Goal: Information Seeking & Learning: Check status

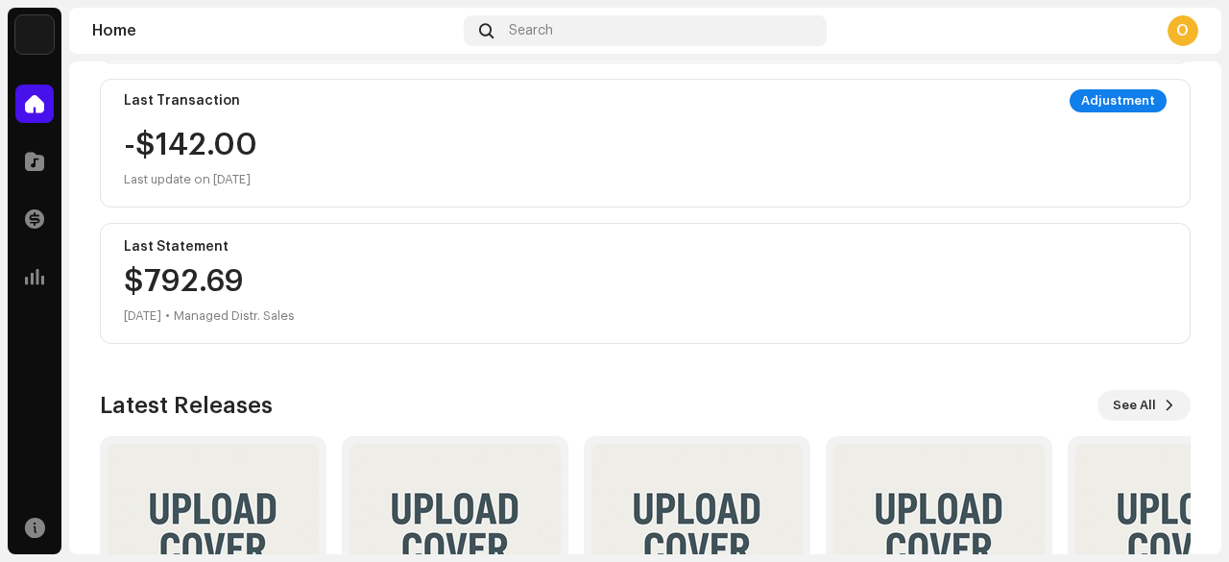
scroll to position [528, 0]
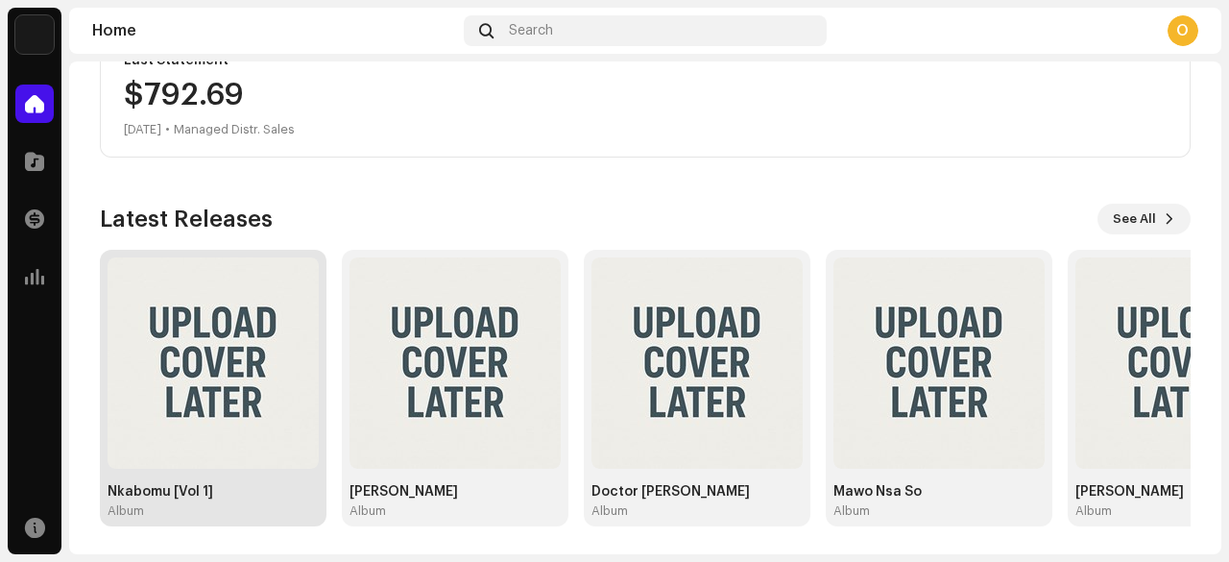
click at [220, 376] on img at bounding box center [213, 362] width 211 height 211
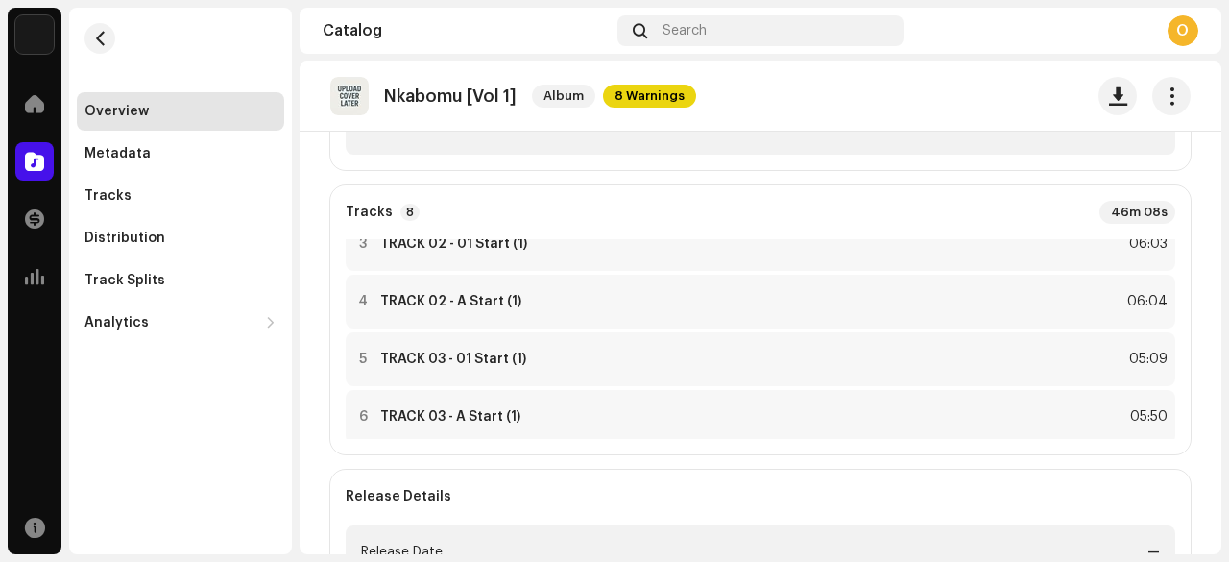
scroll to position [273, 0]
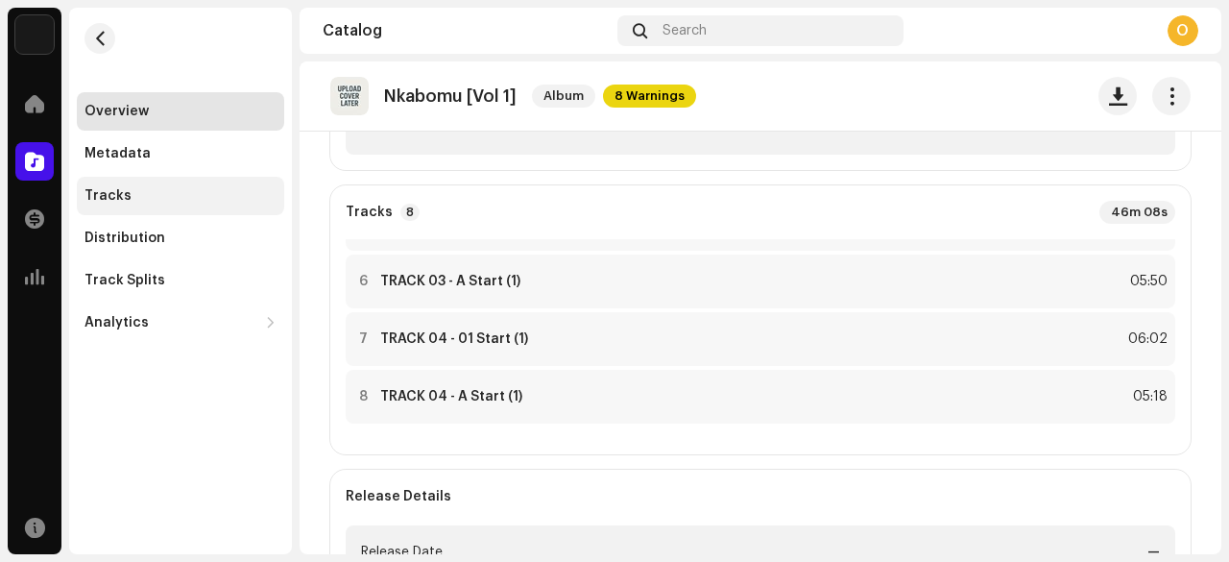
click at [140, 196] on div "Tracks" at bounding box center [181, 195] width 192 height 15
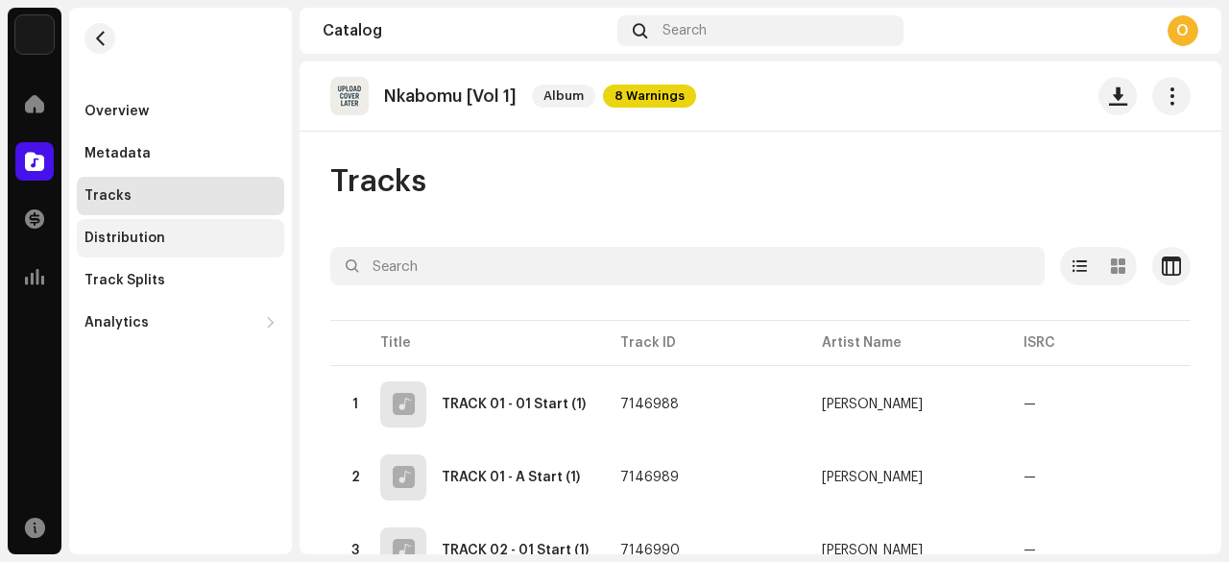
click at [158, 232] on div "Distribution" at bounding box center [125, 237] width 81 height 15
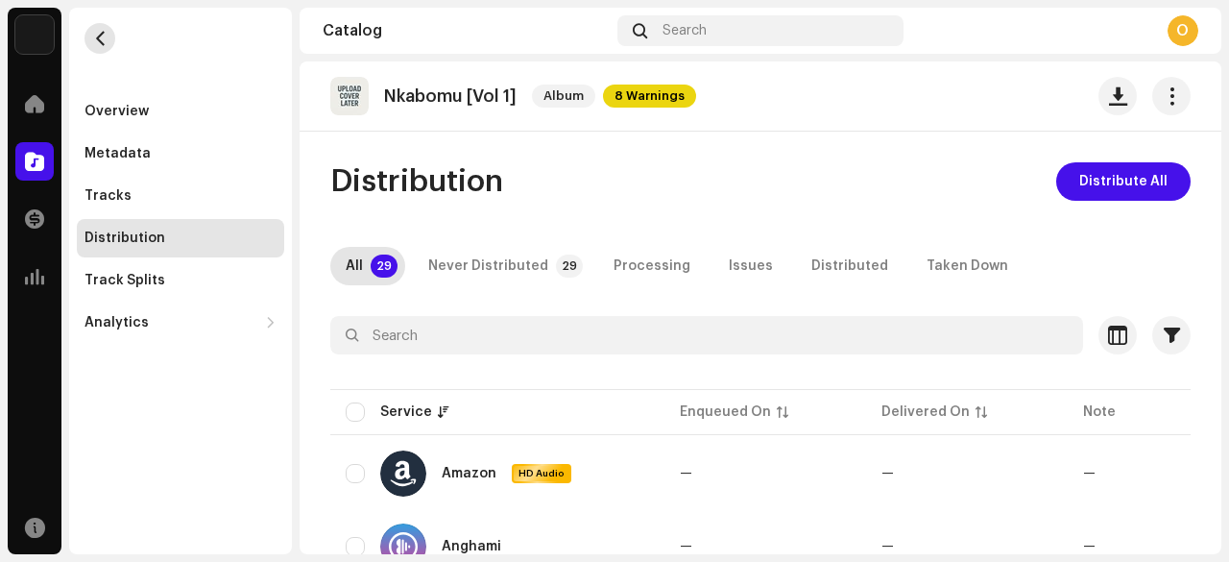
click at [106, 40] on span "button" at bounding box center [100, 38] width 14 height 15
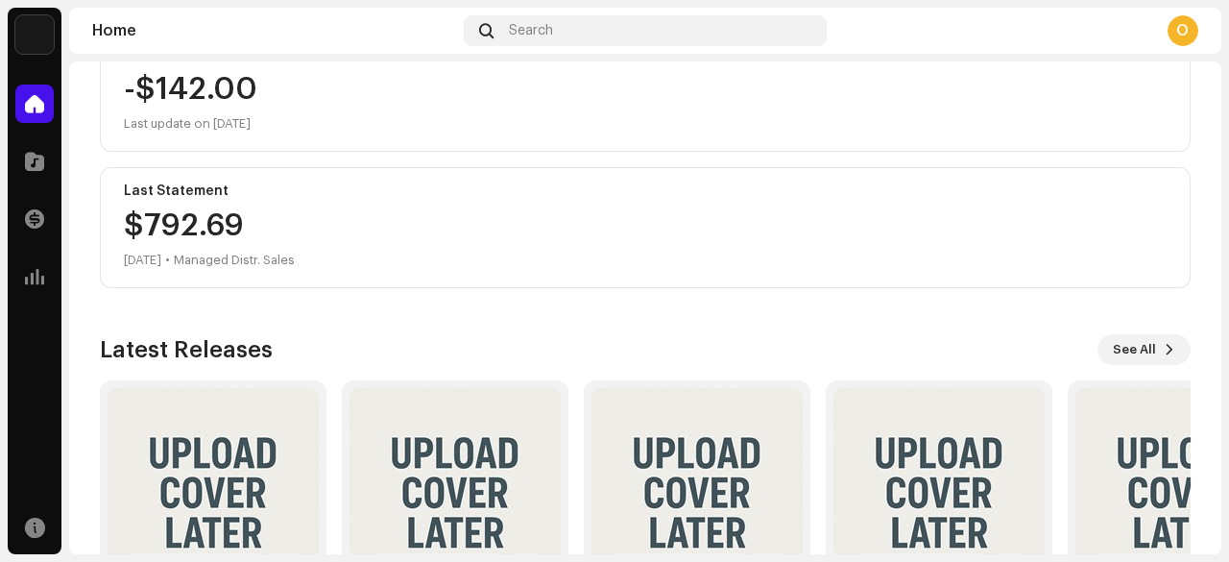
scroll to position [528, 0]
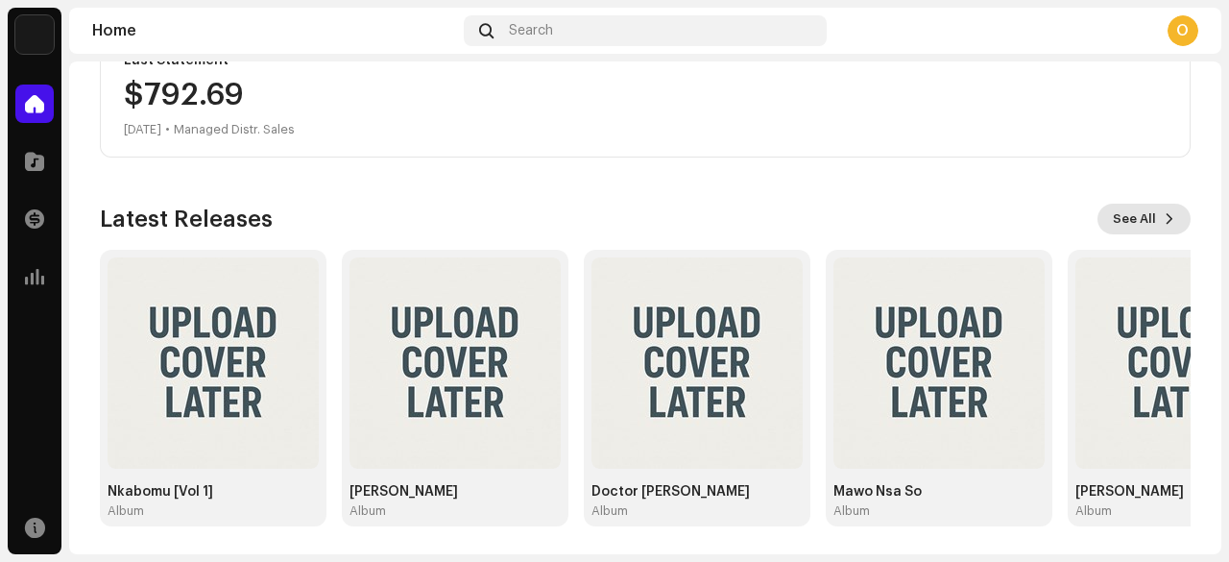
click at [1141, 215] on span "See All" at bounding box center [1134, 219] width 43 height 38
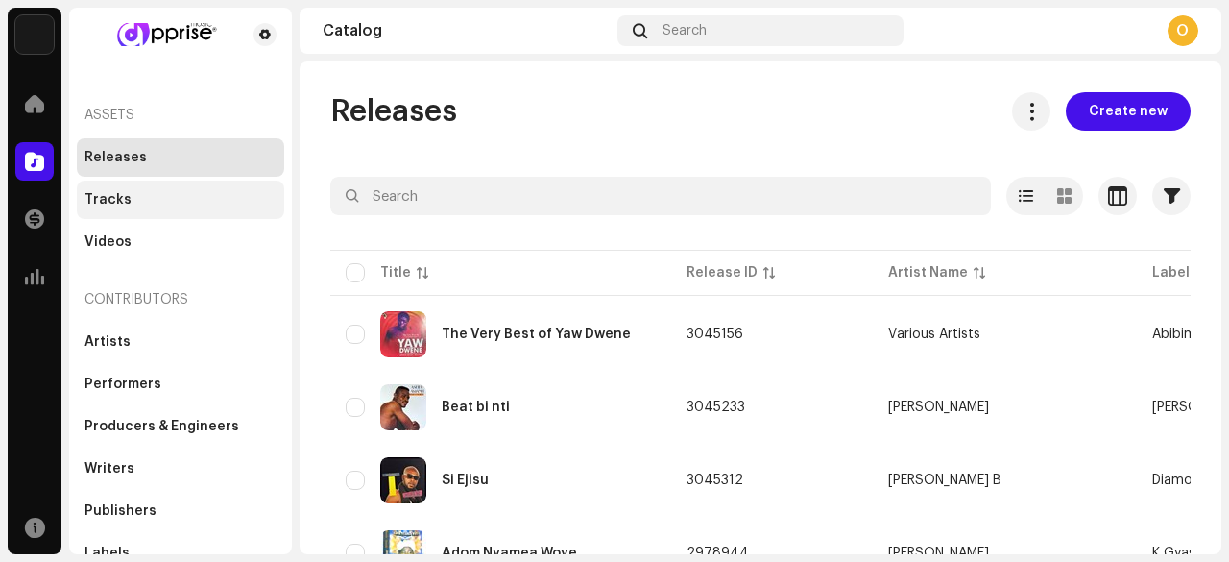
click at [123, 202] on div "Tracks" at bounding box center [108, 199] width 47 height 15
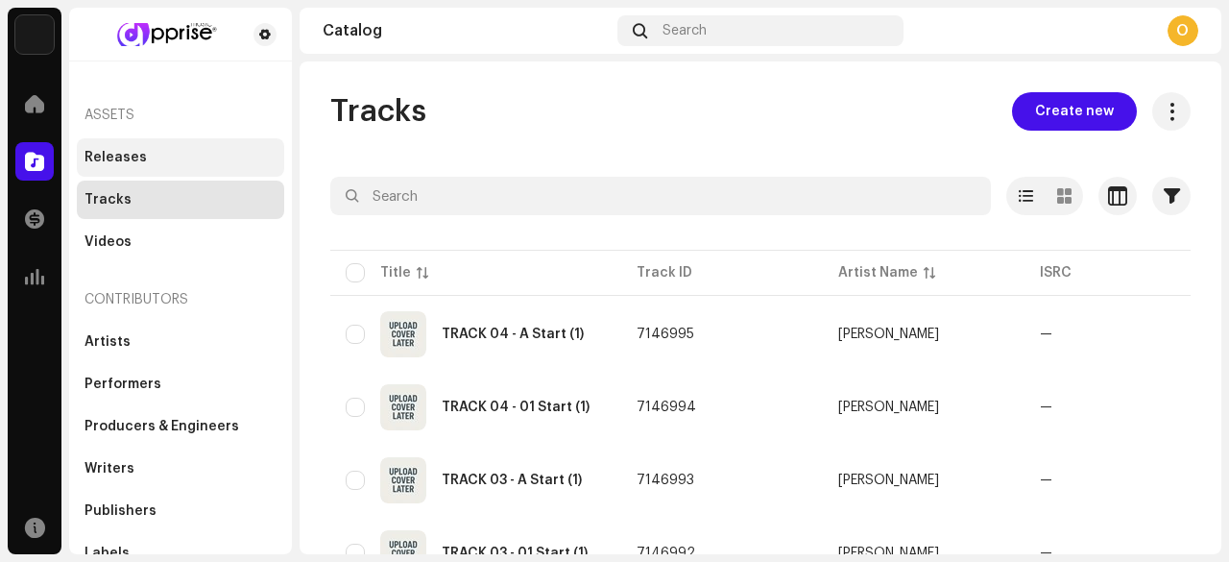
click at [138, 161] on div "Releases" at bounding box center [116, 157] width 62 height 15
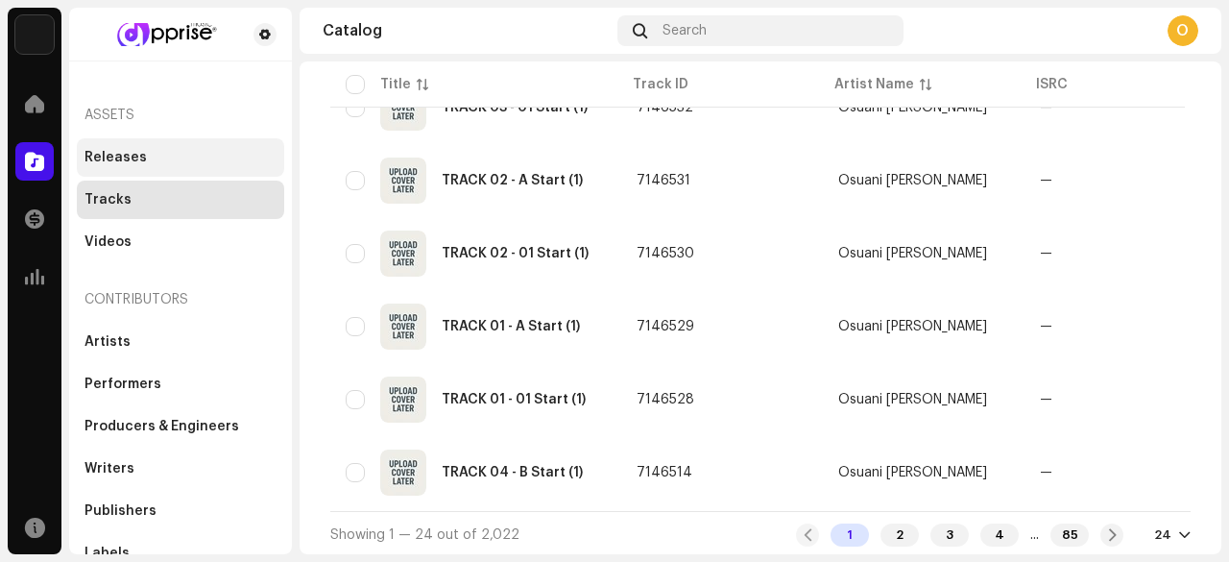
scroll to position [1556, 0]
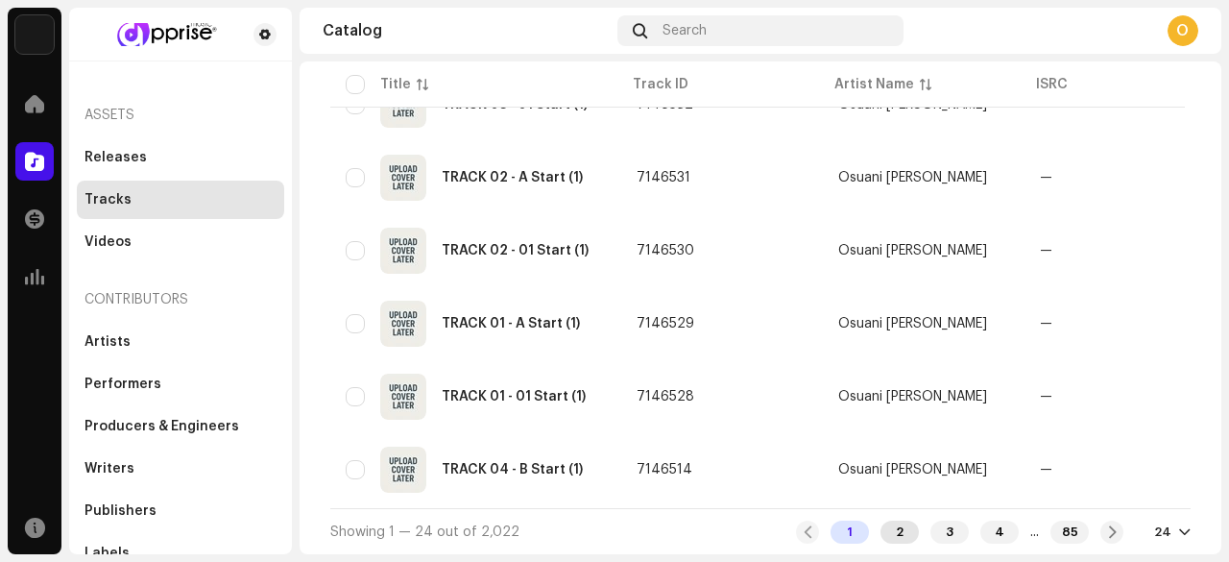
click at [891, 541] on div "2" at bounding box center [900, 532] width 38 height 23
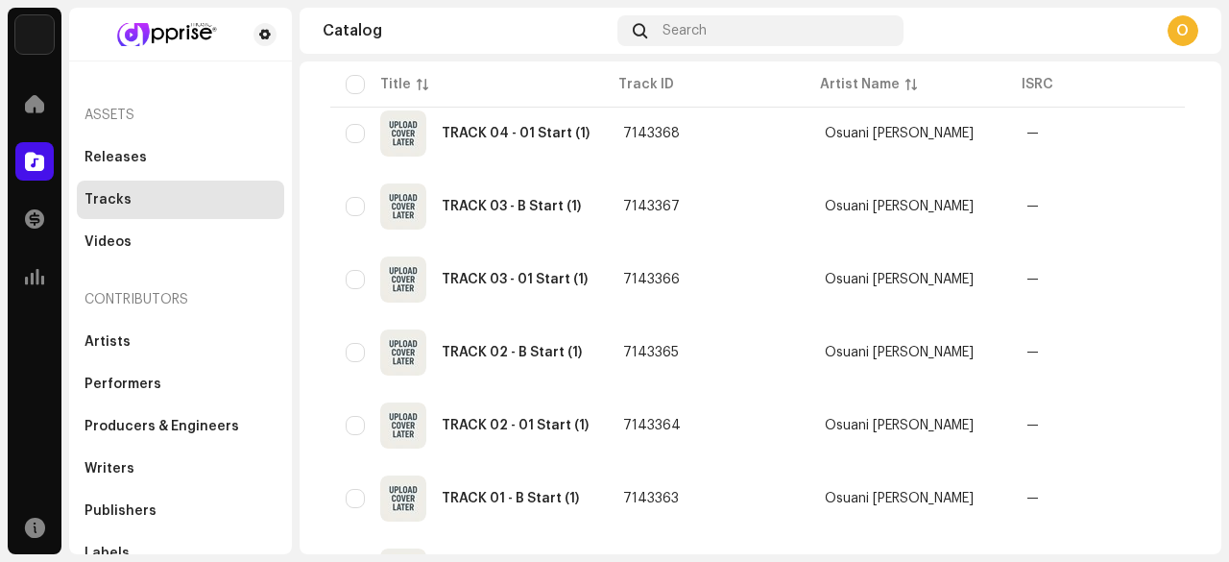
scroll to position [1556, 0]
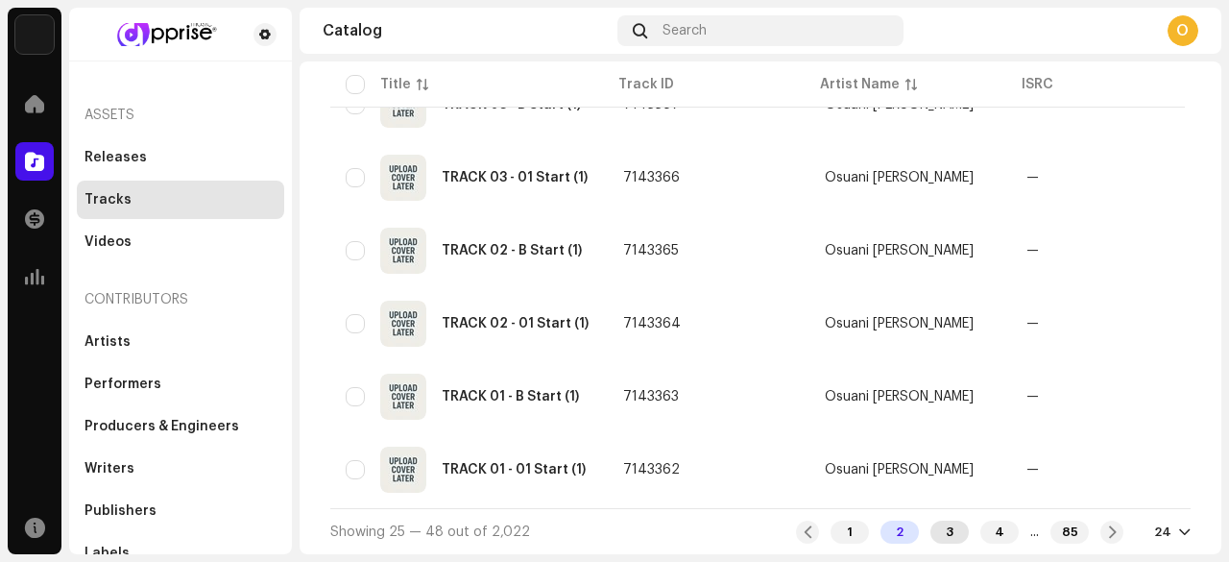
click at [931, 538] on div "3" at bounding box center [950, 532] width 38 height 23
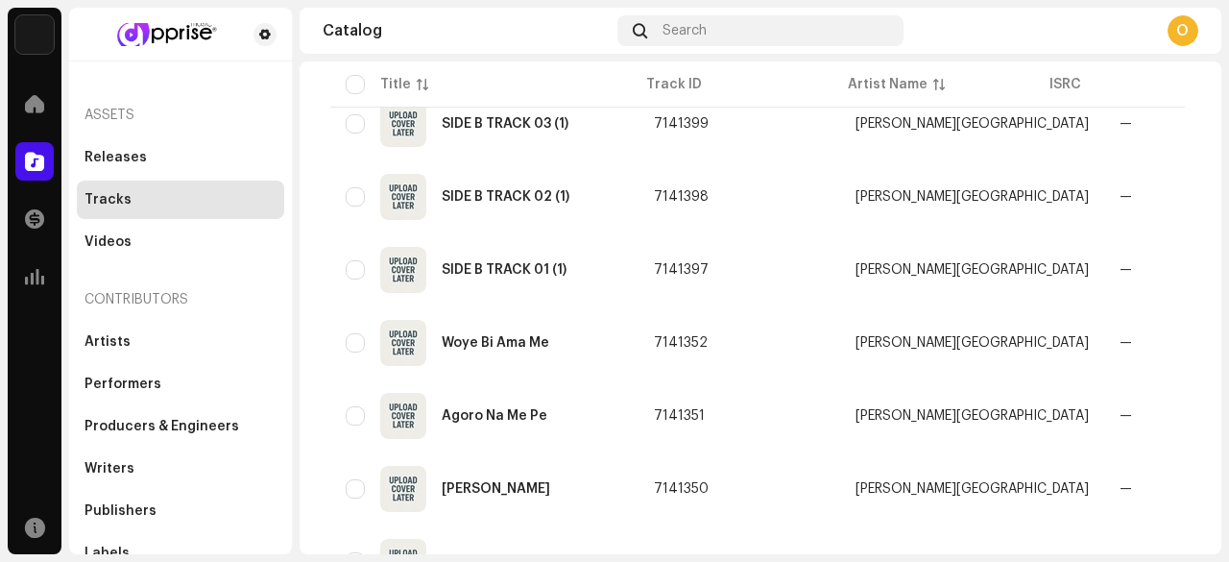
scroll to position [1556, 0]
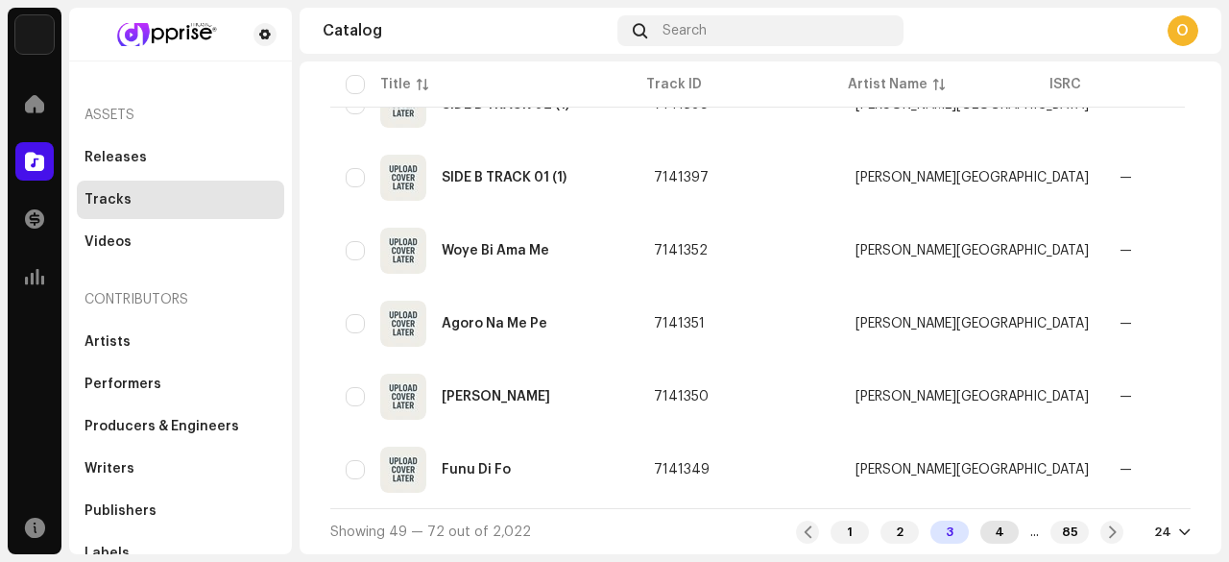
click at [982, 533] on div "4" at bounding box center [1000, 532] width 38 height 23
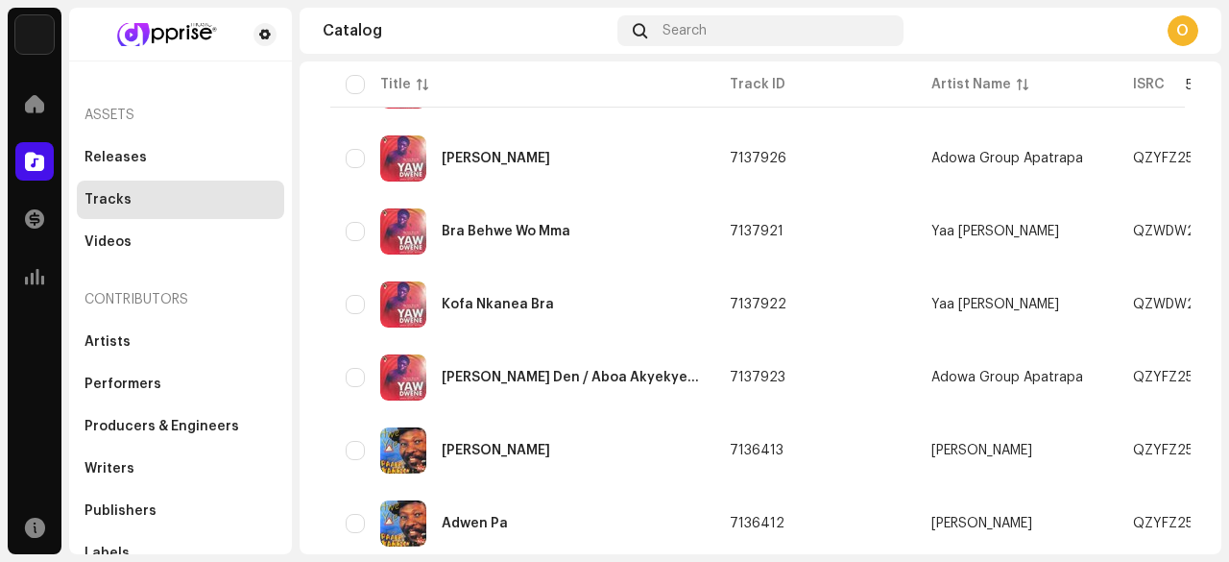
scroll to position [1556, 0]
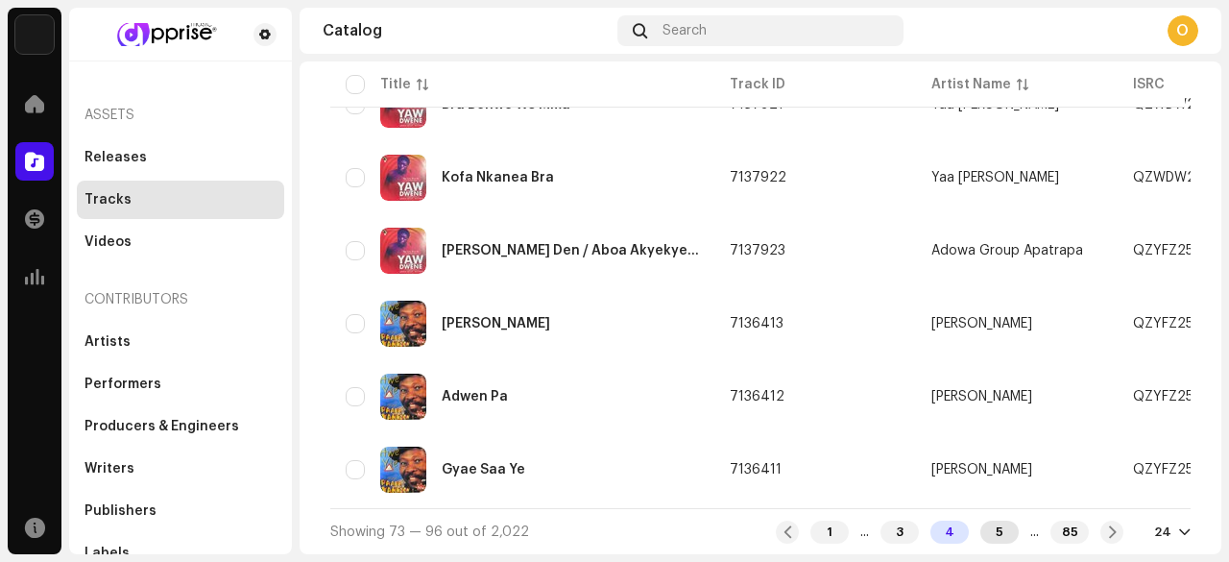
click at [981, 526] on div "5" at bounding box center [1000, 532] width 38 height 23
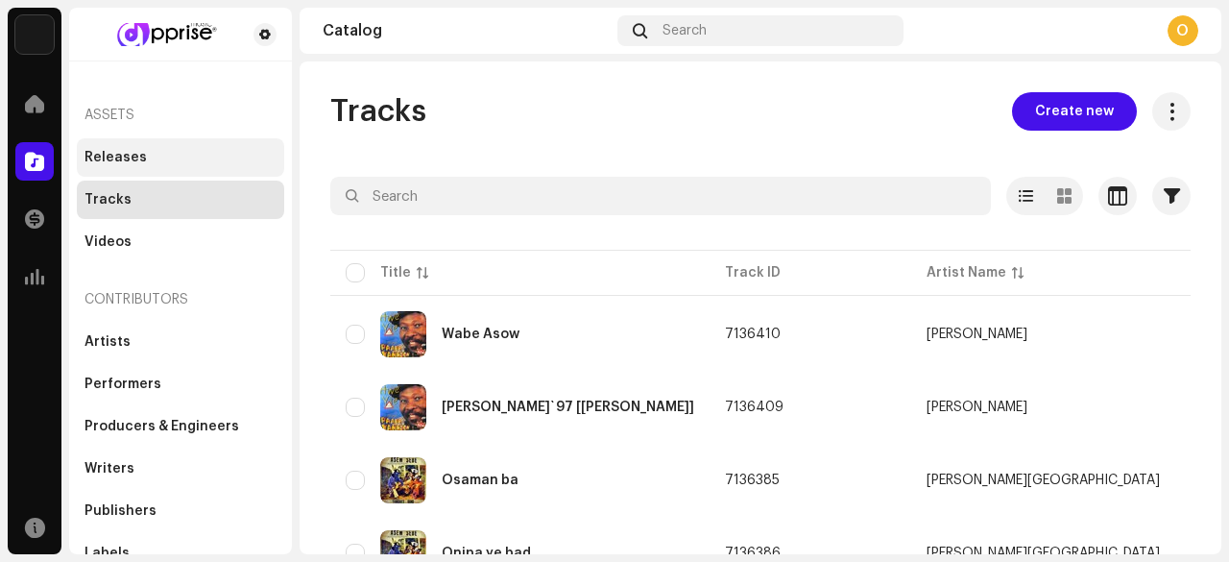
click at [137, 156] on div "Releases" at bounding box center [116, 157] width 62 height 15
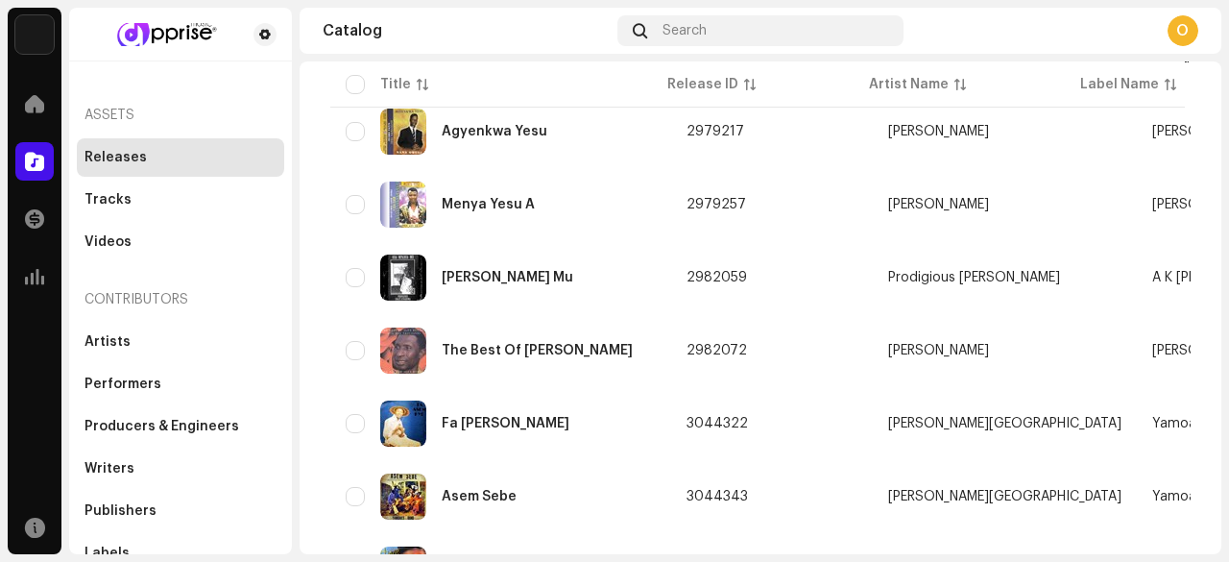
scroll to position [573, 0]
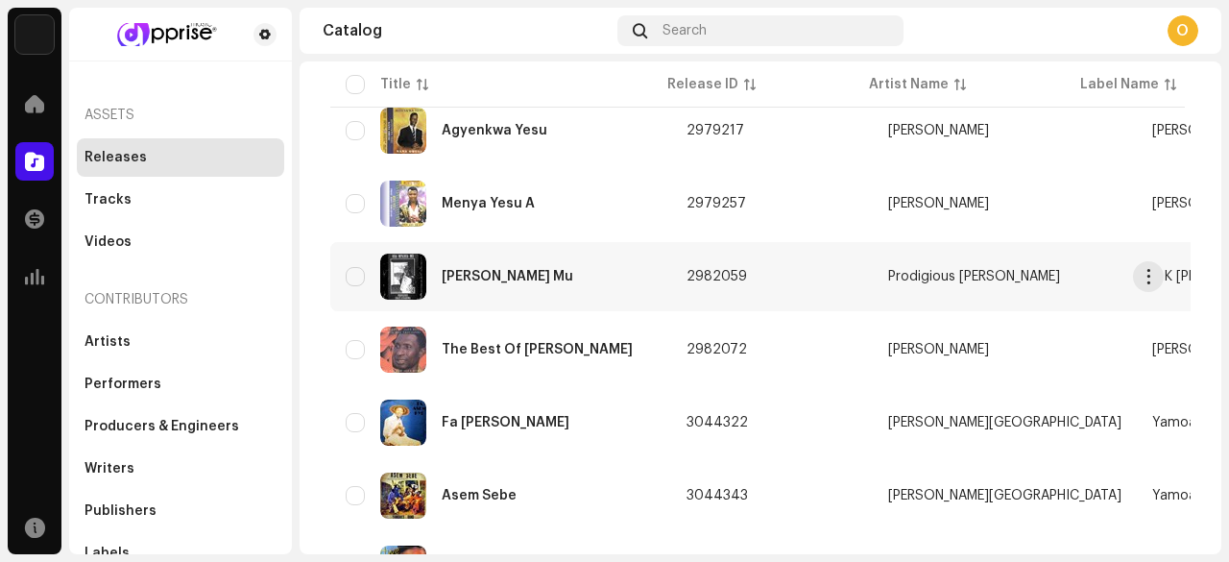
click at [409, 264] on img at bounding box center [403, 277] width 46 height 46
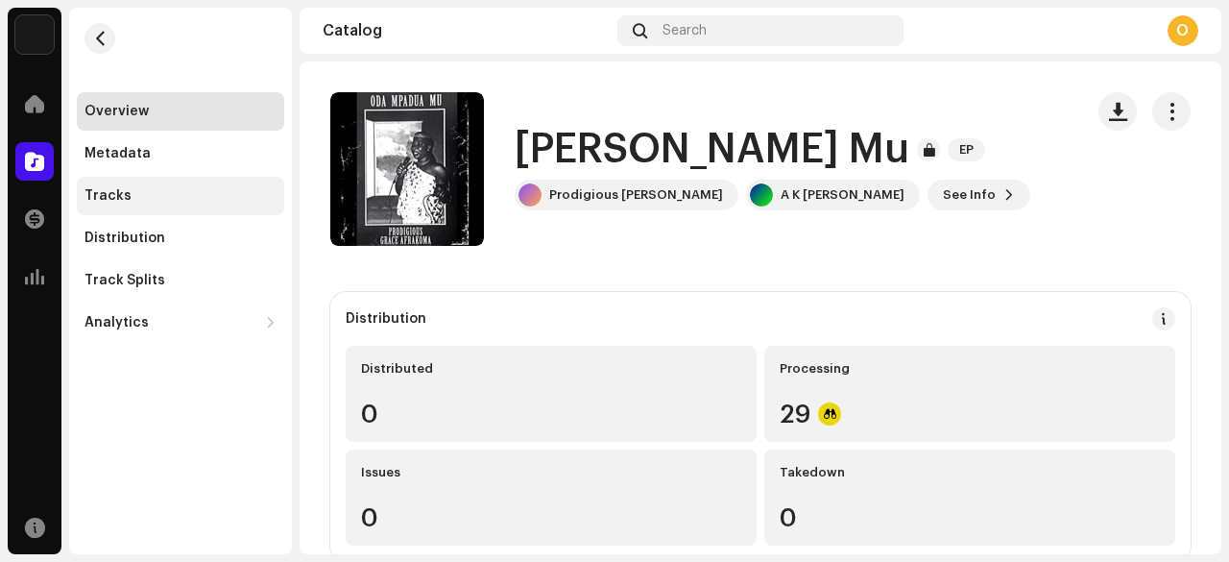
click at [114, 191] on div "Tracks" at bounding box center [108, 195] width 47 height 15
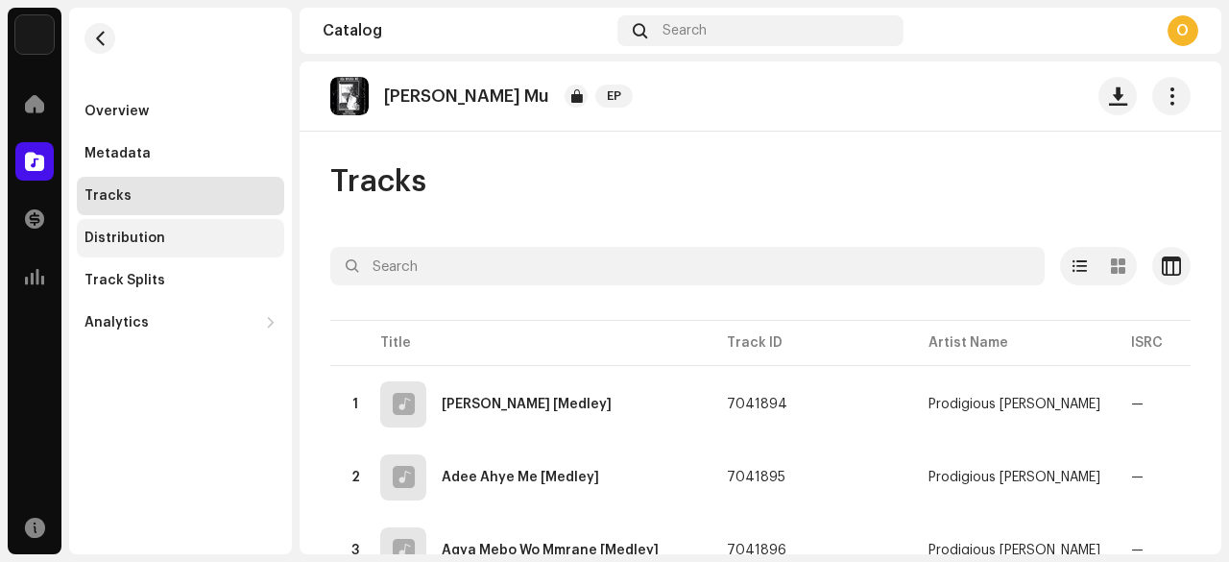
click at [117, 231] on div "Distribution" at bounding box center [125, 237] width 81 height 15
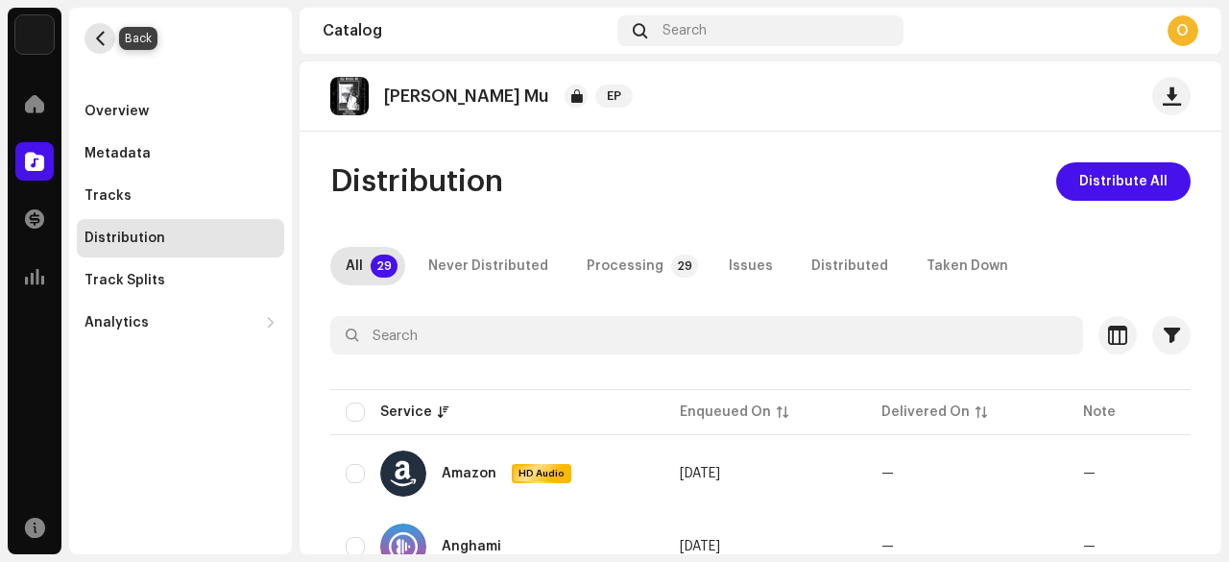
click at [94, 32] on span "button" at bounding box center [100, 38] width 14 height 15
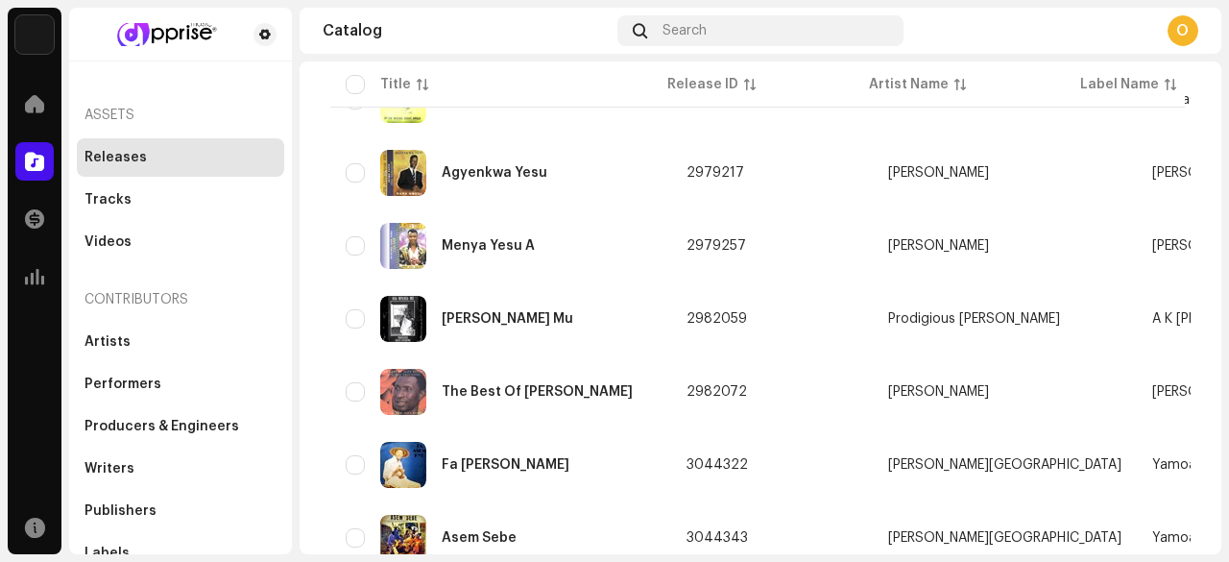
scroll to position [534, 0]
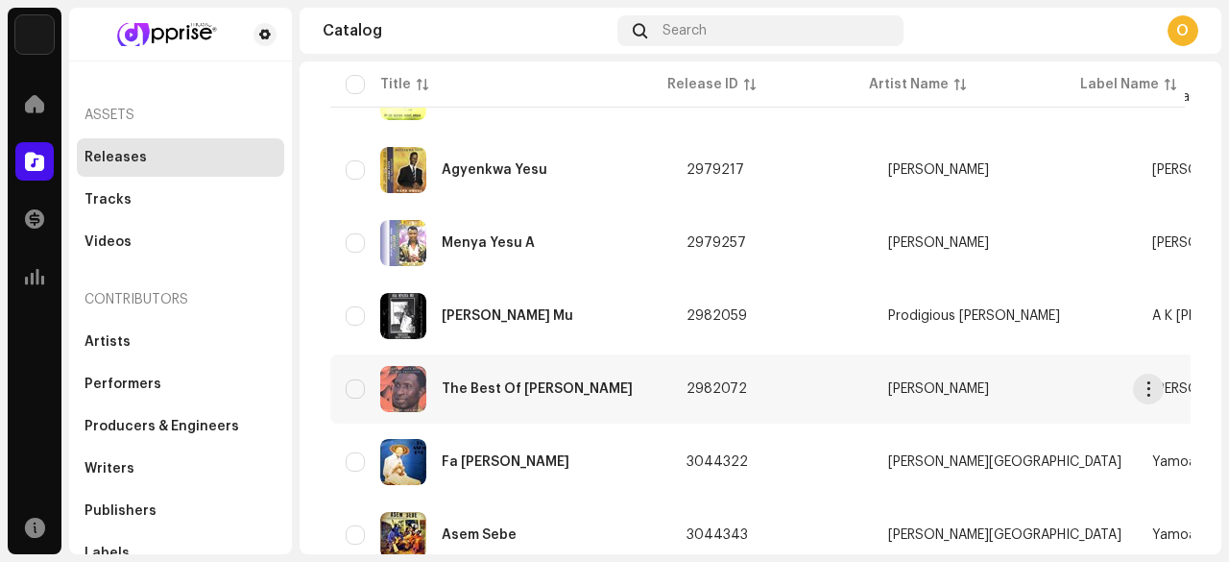
click at [398, 370] on img at bounding box center [403, 389] width 46 height 46
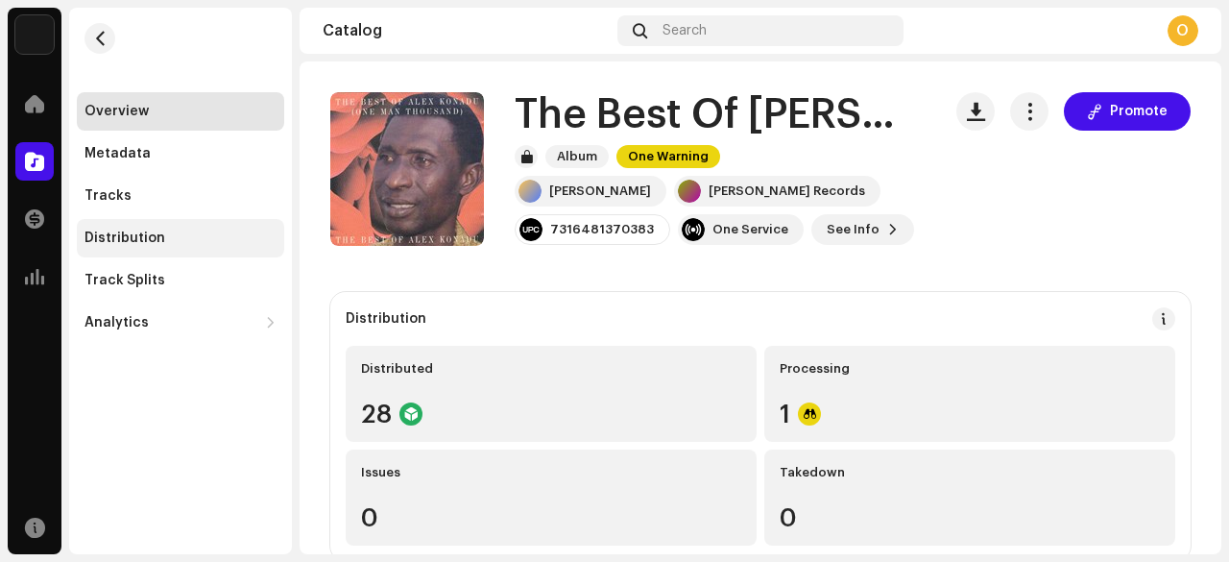
click at [145, 239] on div "Distribution" at bounding box center [125, 237] width 81 height 15
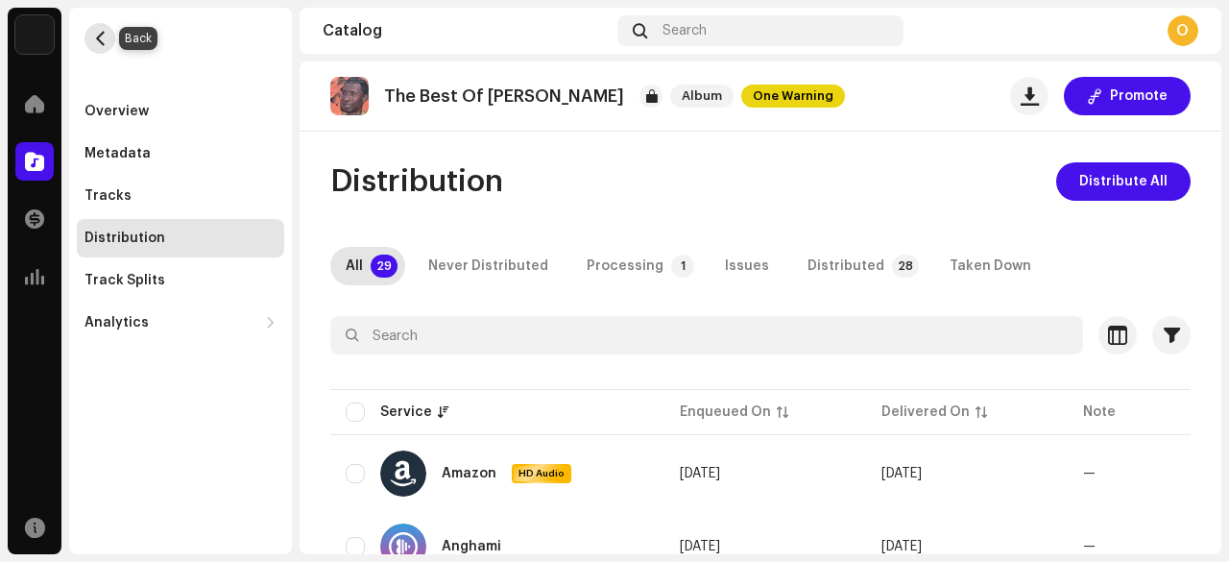
click at [98, 34] on span "button" at bounding box center [100, 38] width 14 height 15
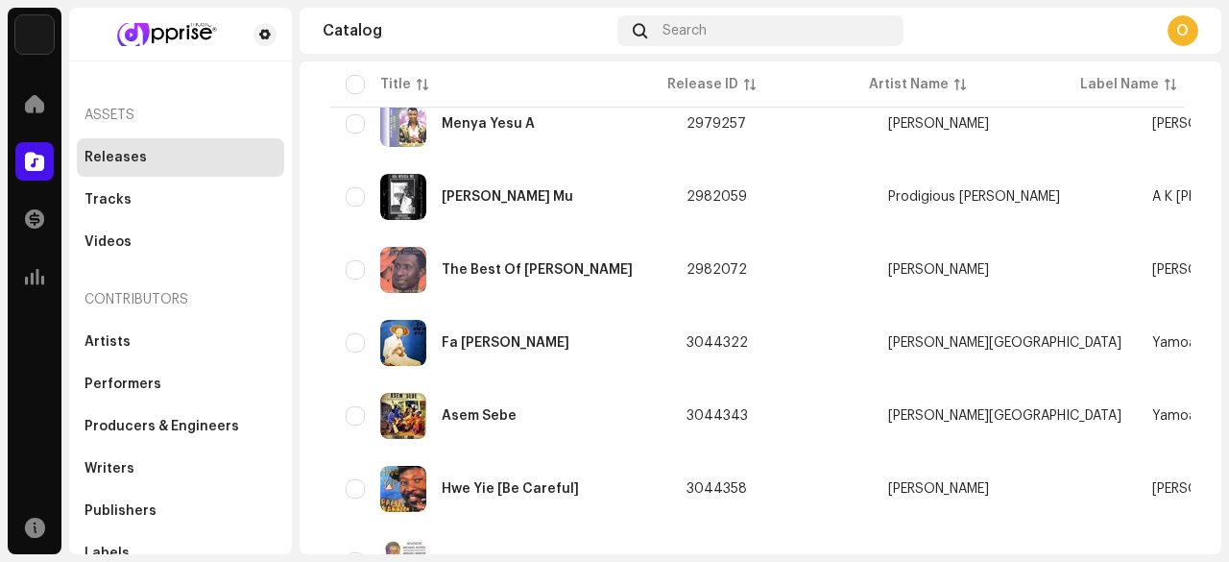
scroll to position [663, 0]
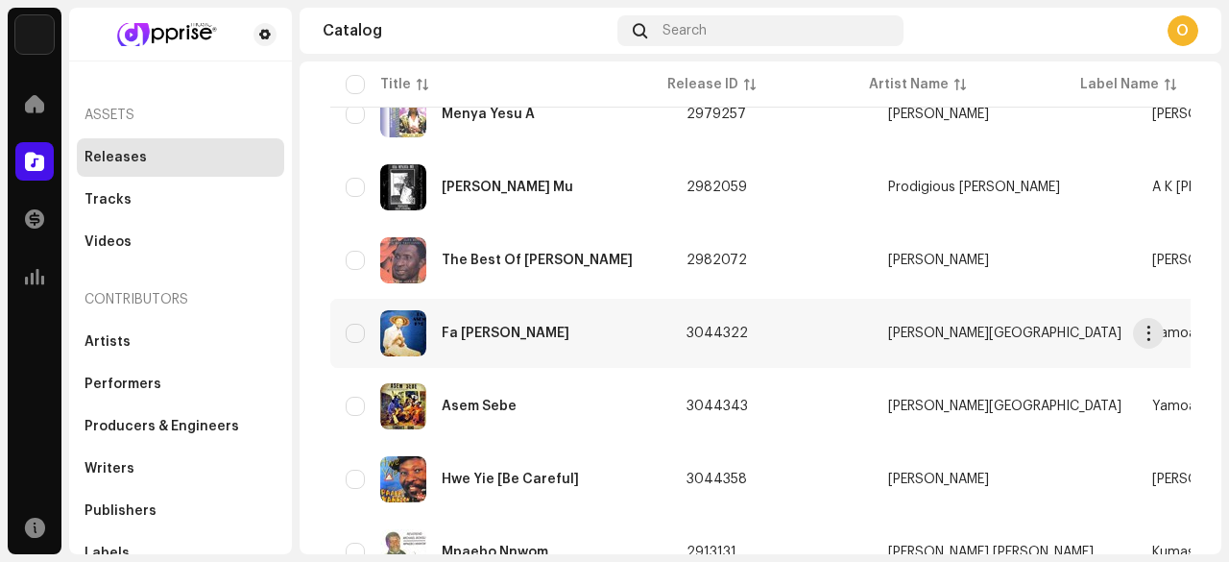
click at [407, 343] on img at bounding box center [403, 333] width 46 height 46
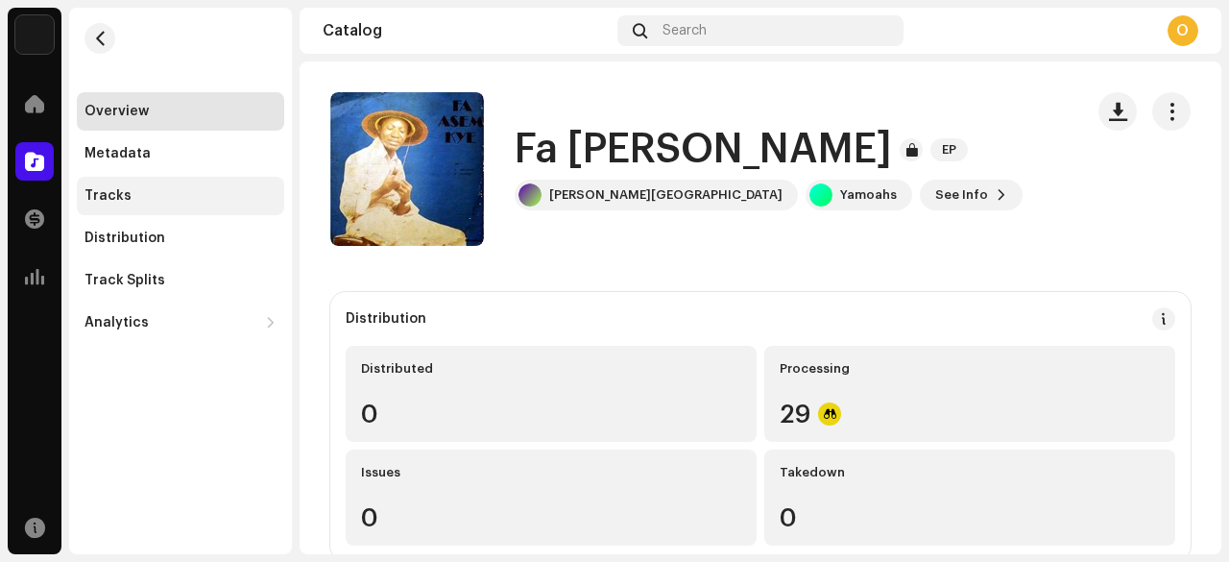
click at [115, 202] on div "Tracks" at bounding box center [108, 195] width 47 height 15
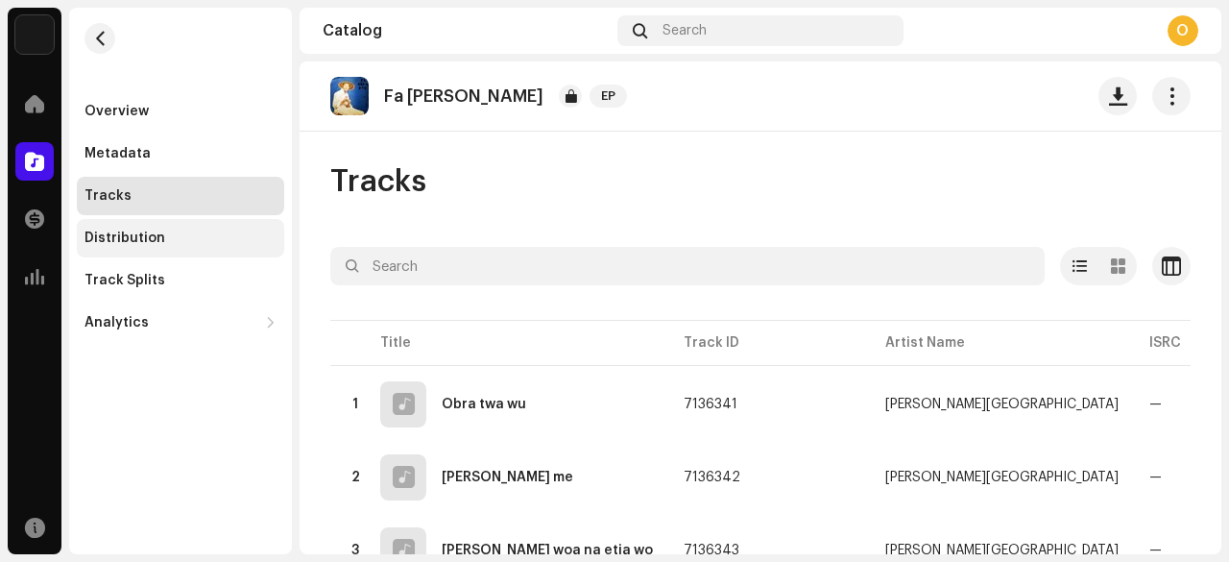
click at [117, 239] on div "Distribution" at bounding box center [125, 237] width 81 height 15
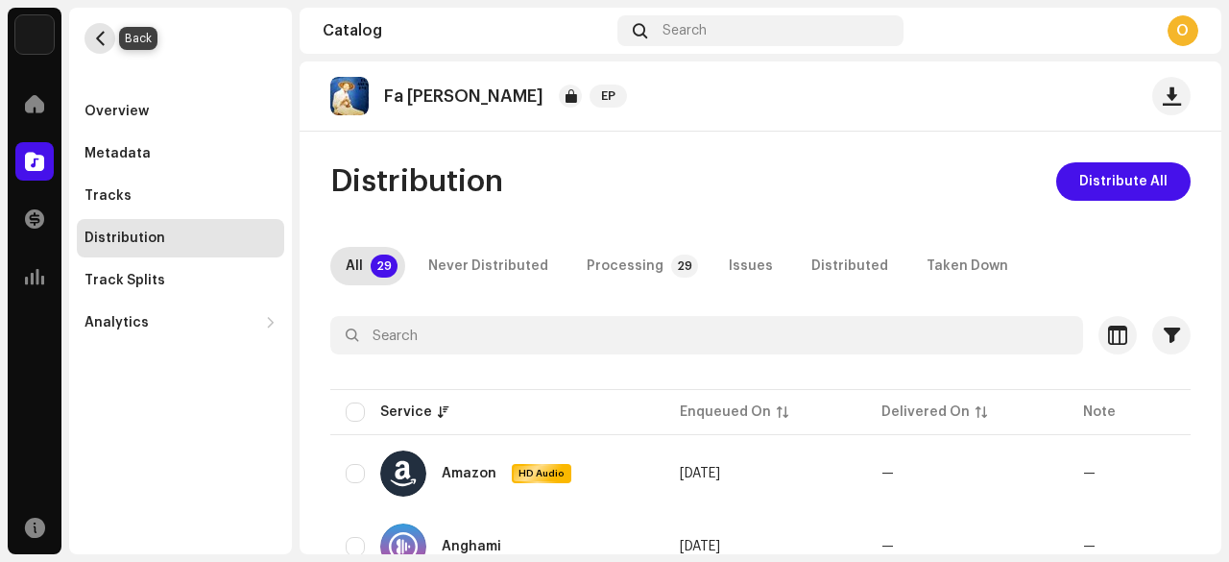
click at [96, 45] on span "button" at bounding box center [100, 38] width 14 height 15
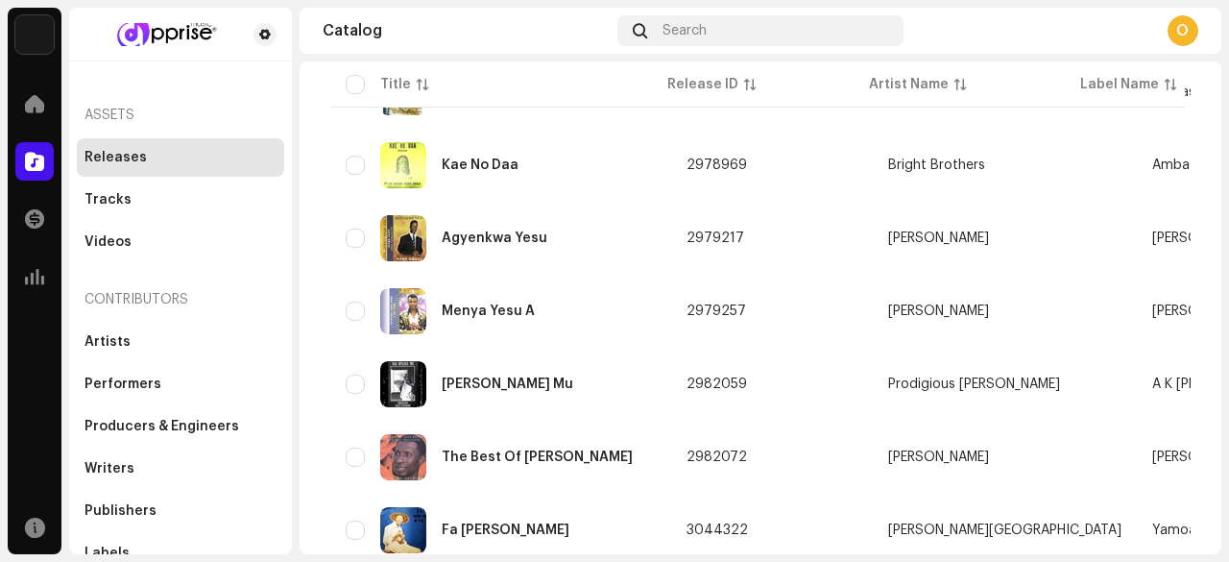
scroll to position [469, 0]
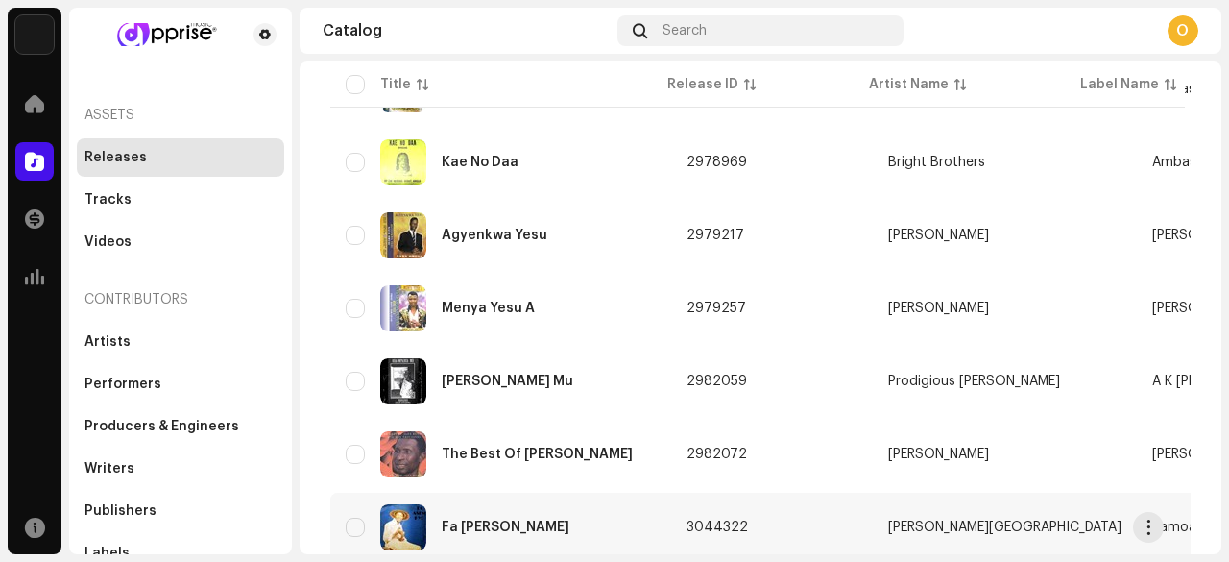
click at [407, 506] on img at bounding box center [403, 527] width 46 height 46
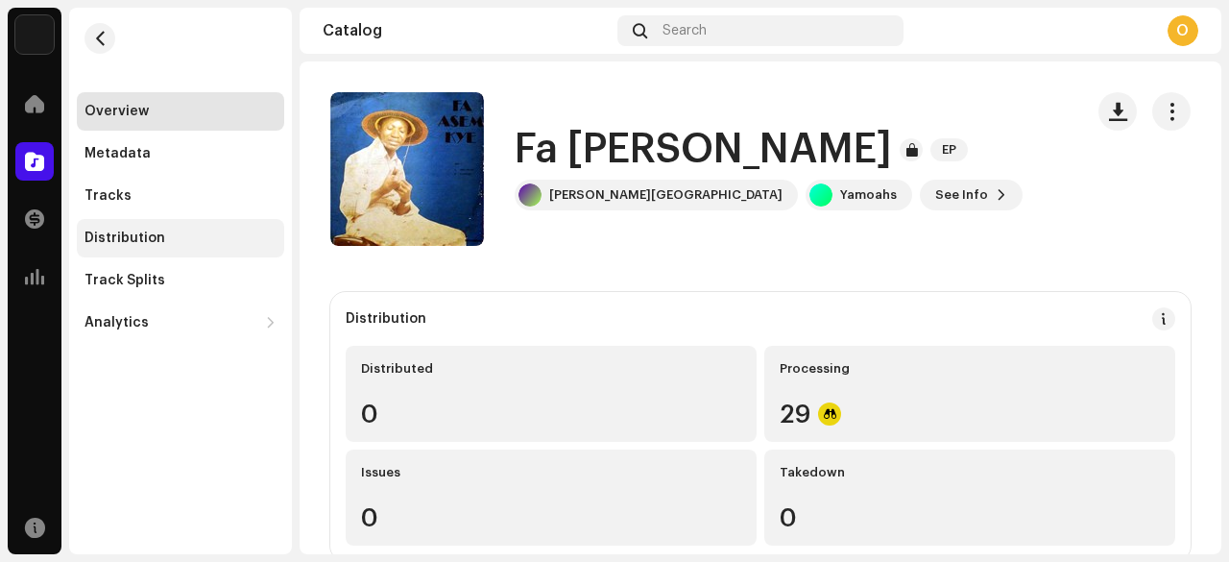
click at [144, 233] on div "Distribution" at bounding box center [125, 237] width 81 height 15
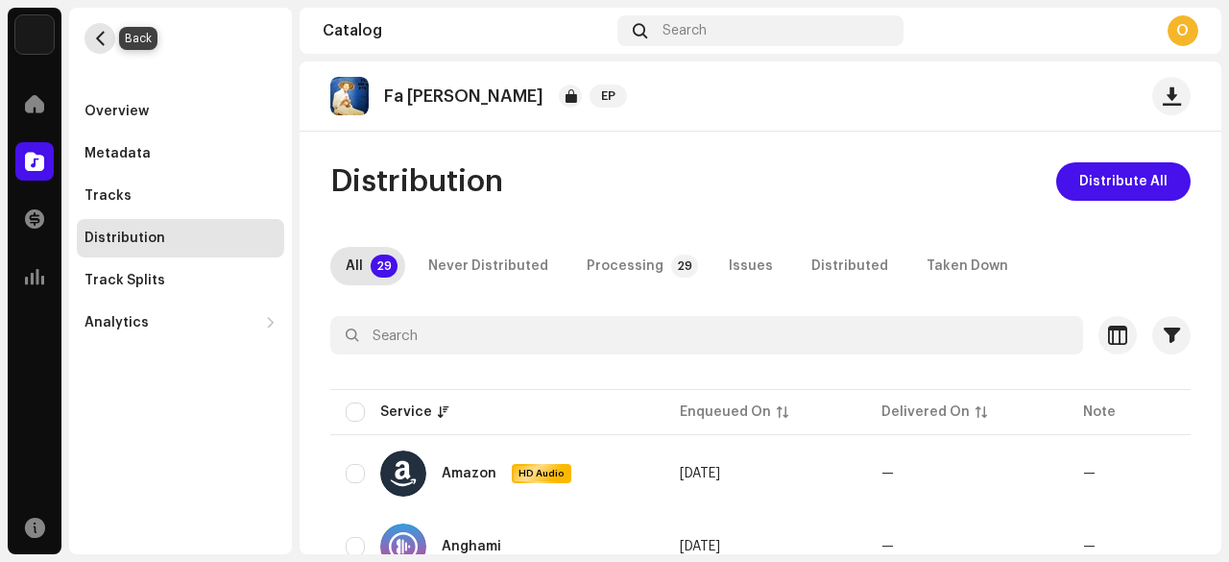
click at [104, 39] on span "button" at bounding box center [100, 38] width 14 height 15
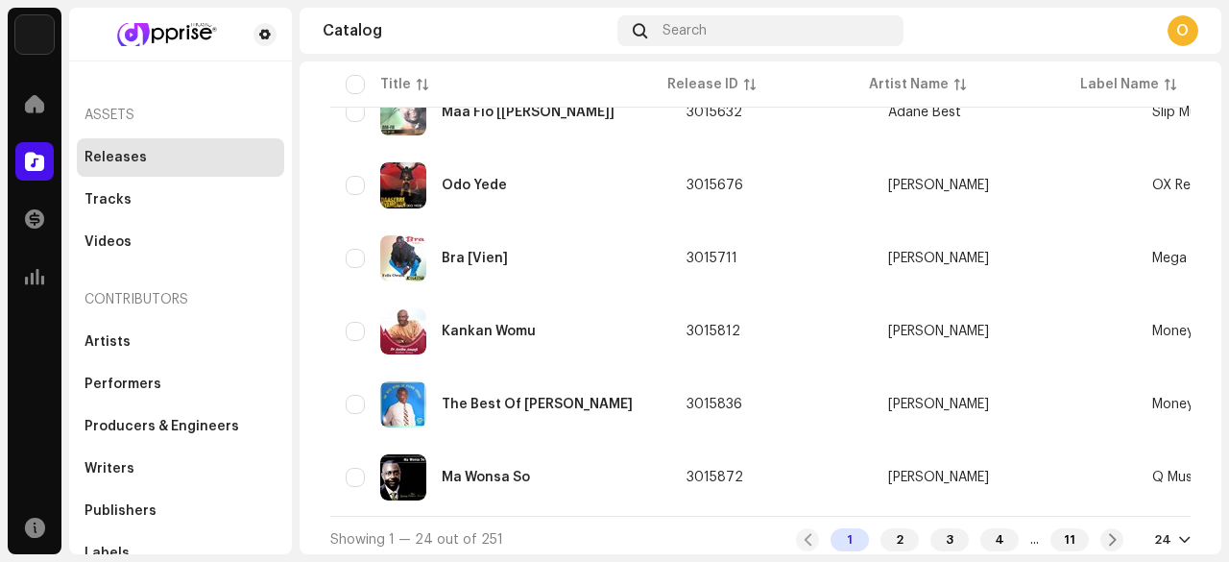
scroll to position [1556, 0]
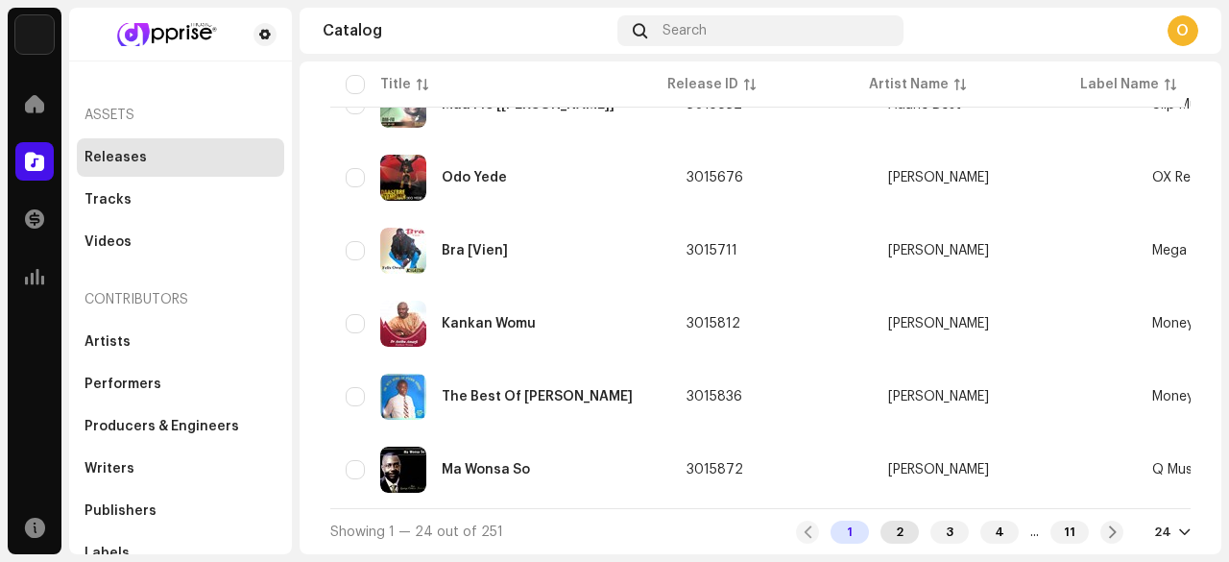
click at [881, 521] on div "2" at bounding box center [900, 532] width 38 height 23
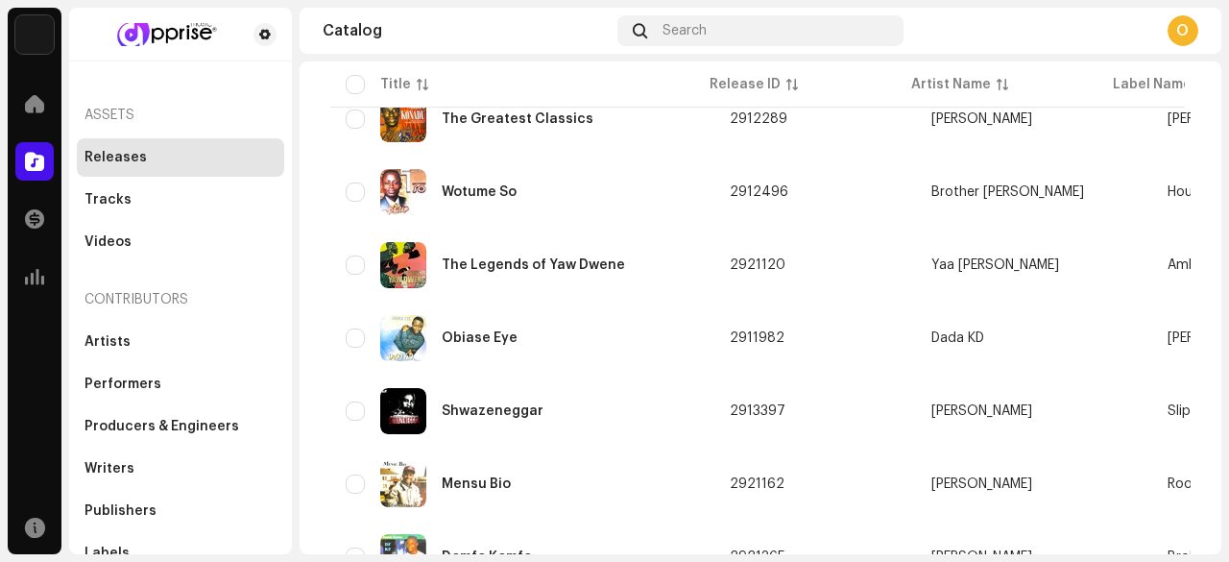
scroll to position [1556, 0]
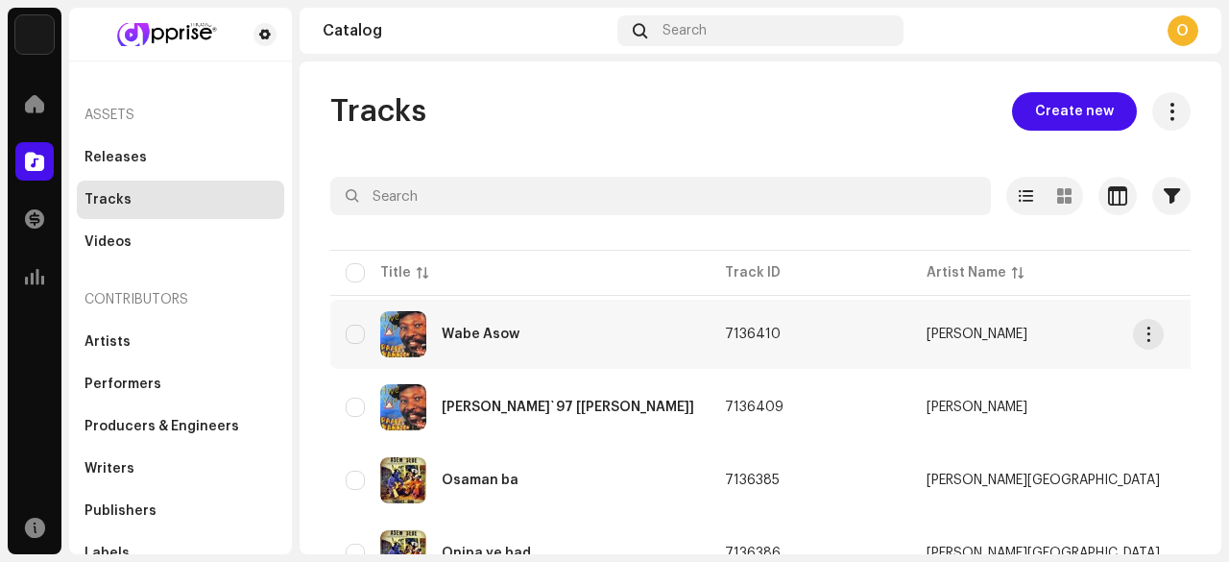
click at [403, 308] on td "Wabe Asow" at bounding box center [519, 334] width 379 height 69
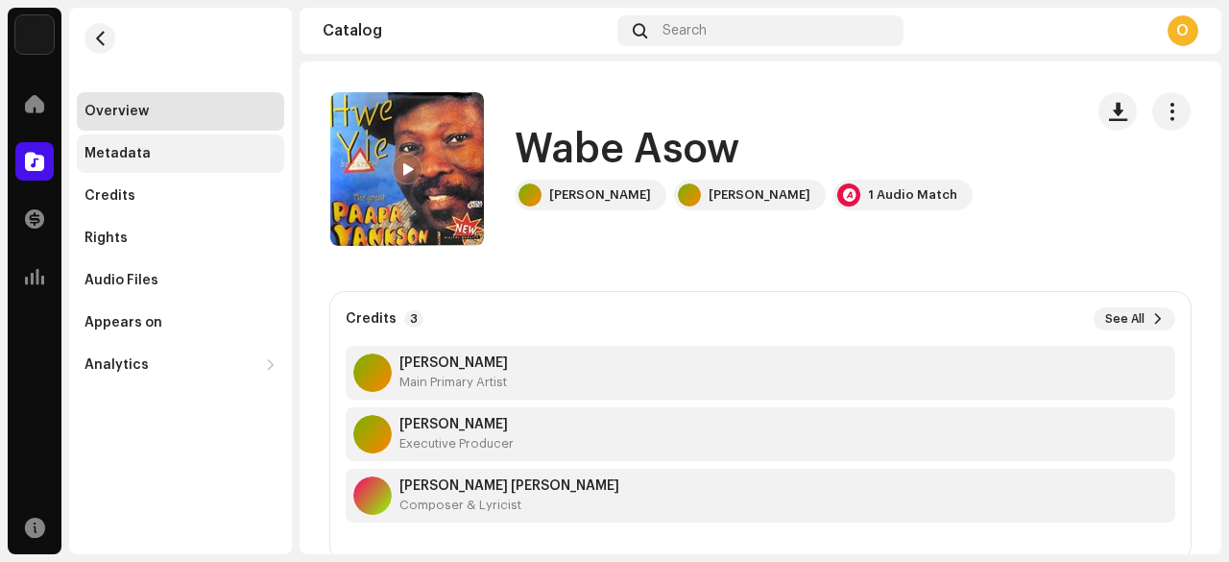
click at [122, 141] on div "Metadata" at bounding box center [180, 153] width 207 height 38
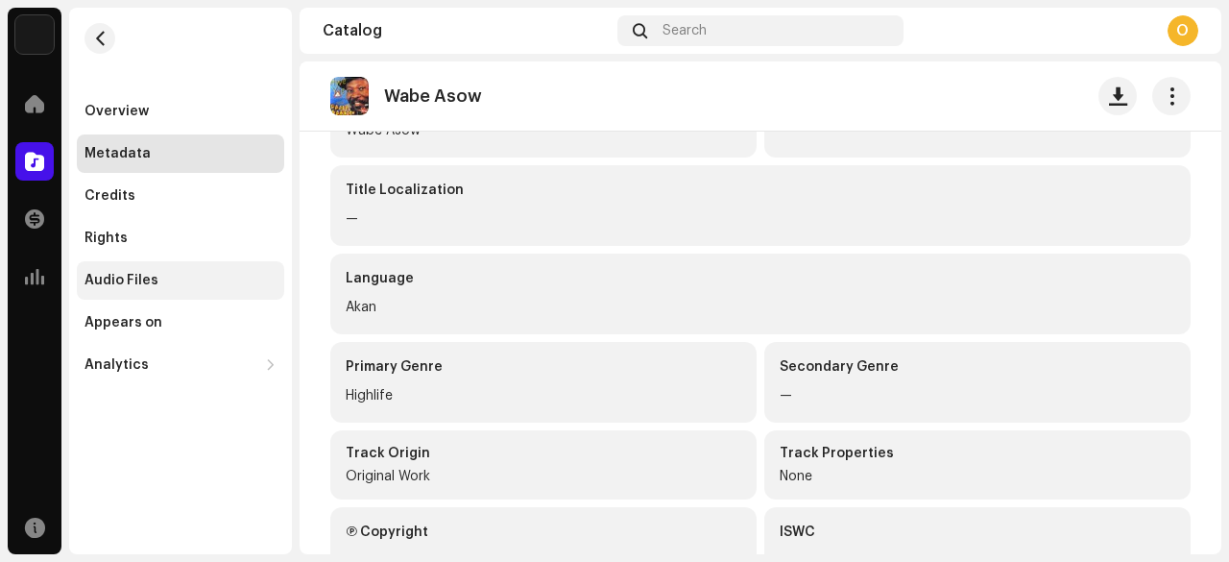
scroll to position [407, 0]
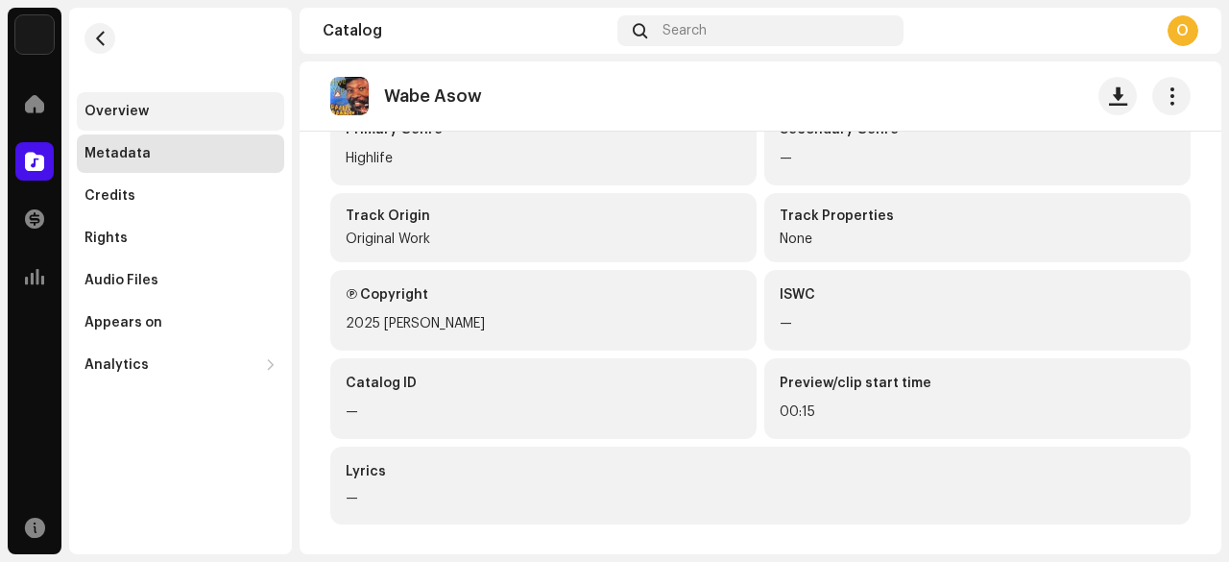
click at [93, 109] on div "Overview" at bounding box center [117, 111] width 64 height 15
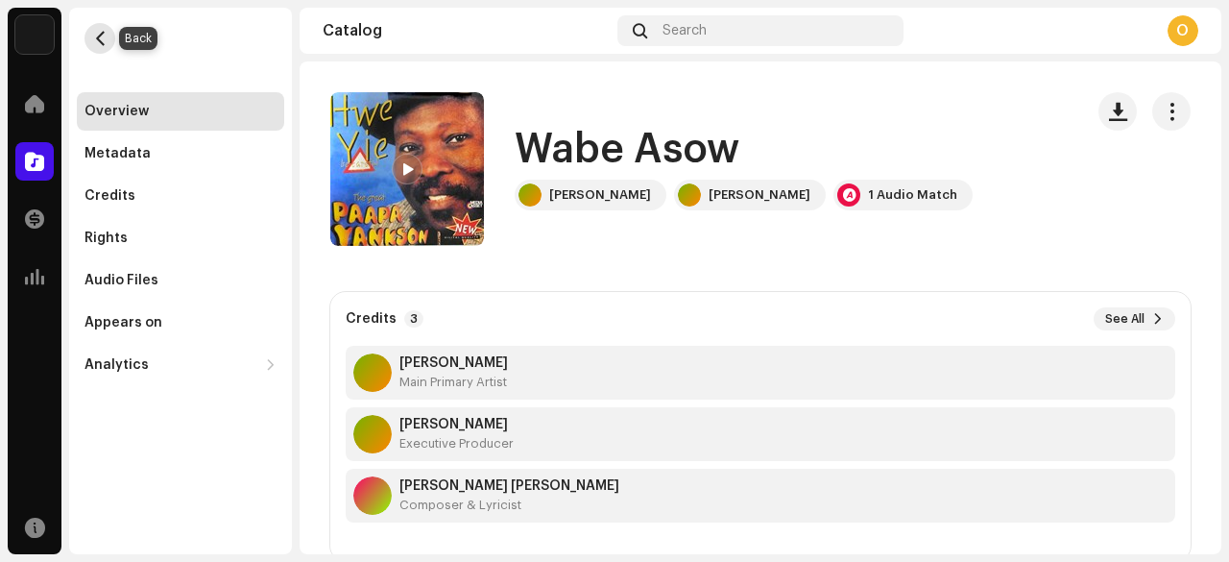
click at [102, 37] on span "button" at bounding box center [100, 38] width 14 height 15
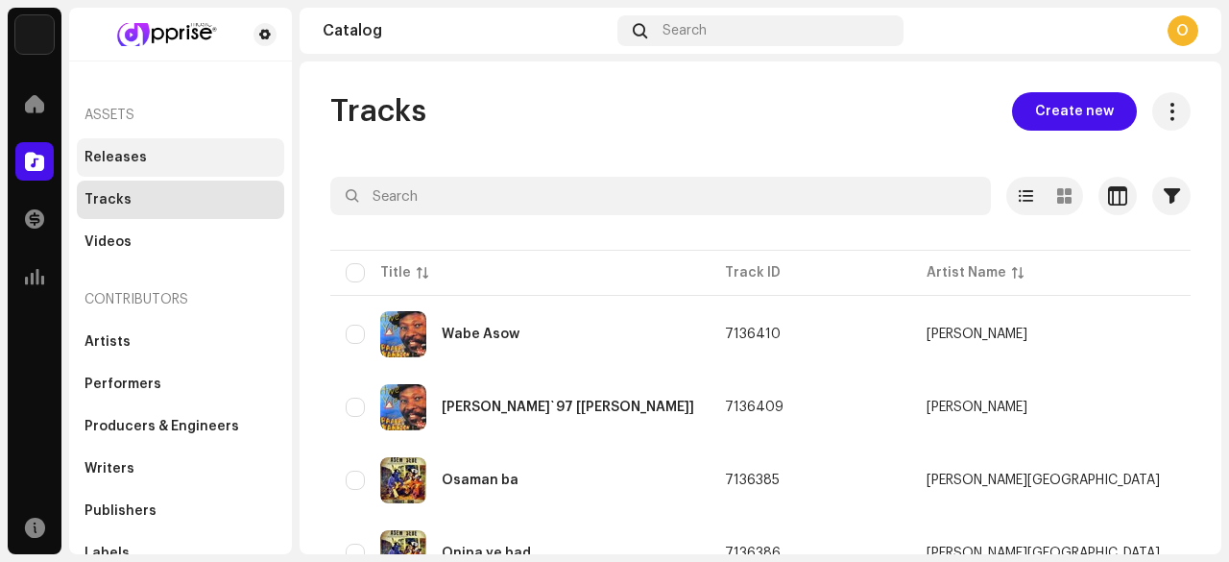
click at [140, 156] on div "Releases" at bounding box center [116, 157] width 62 height 15
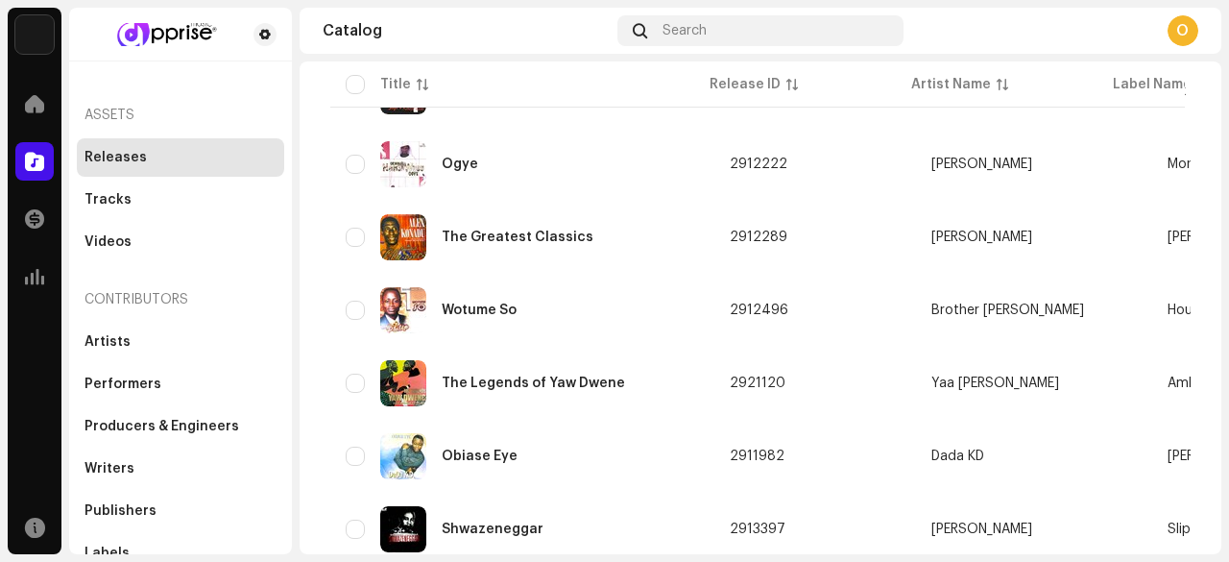
scroll to position [1556, 0]
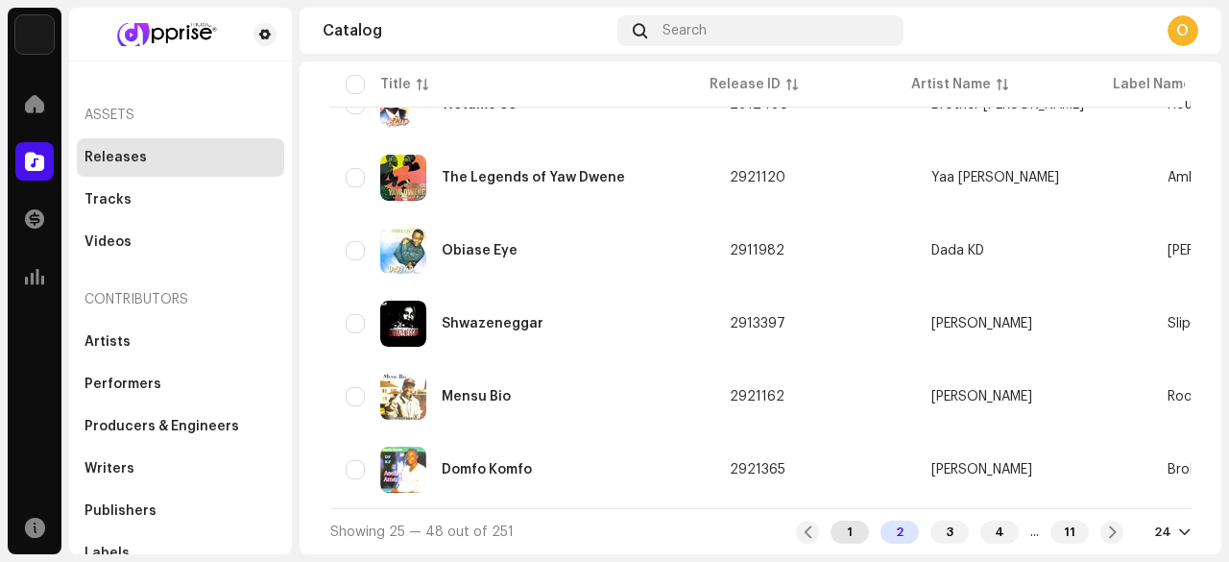
click at [831, 530] on div "1" at bounding box center [850, 532] width 38 height 23
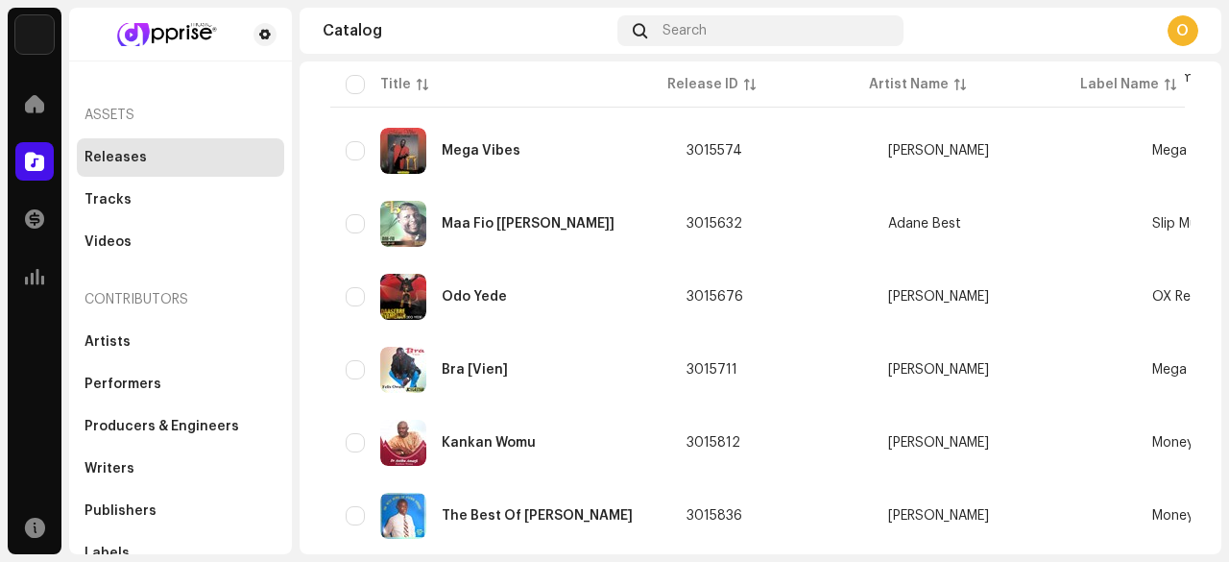
scroll to position [1556, 0]
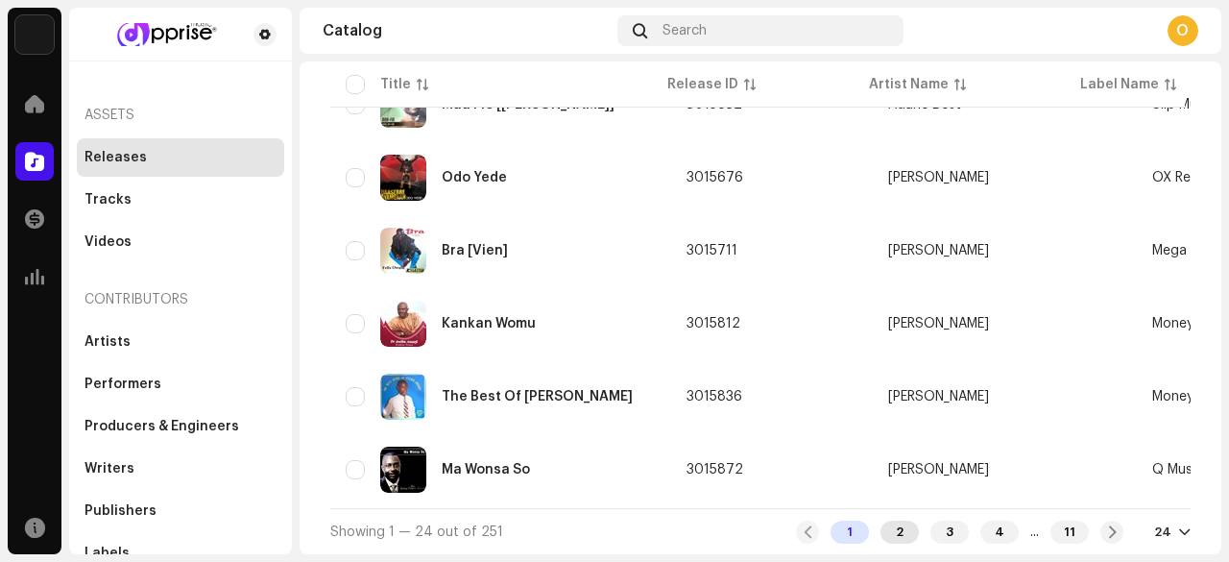
click at [881, 534] on div "2" at bounding box center [900, 532] width 38 height 23
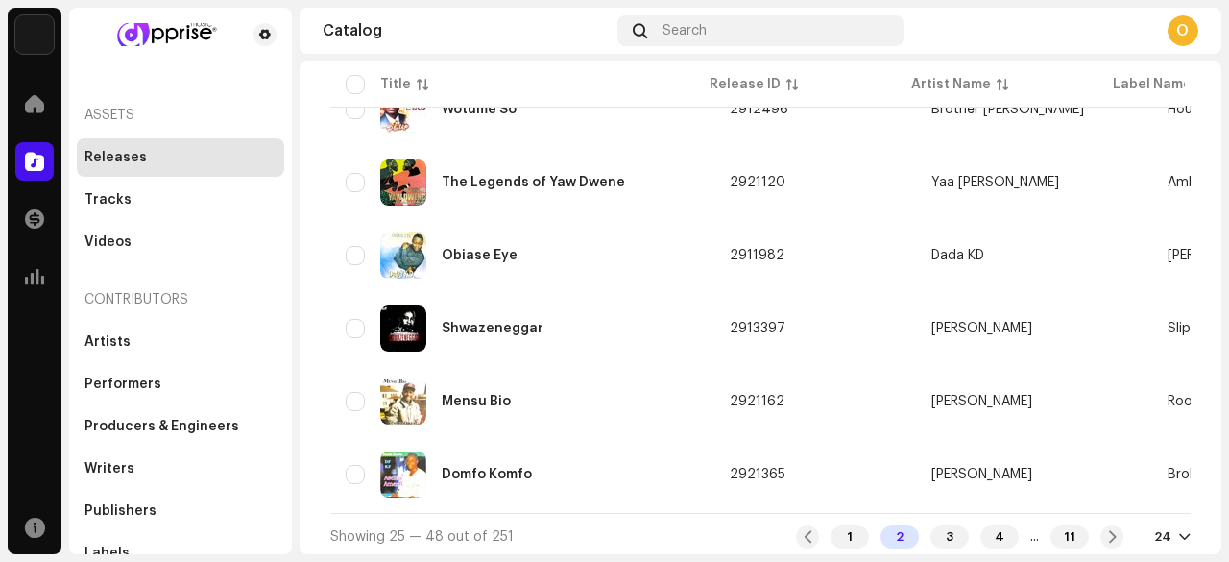
scroll to position [1556, 0]
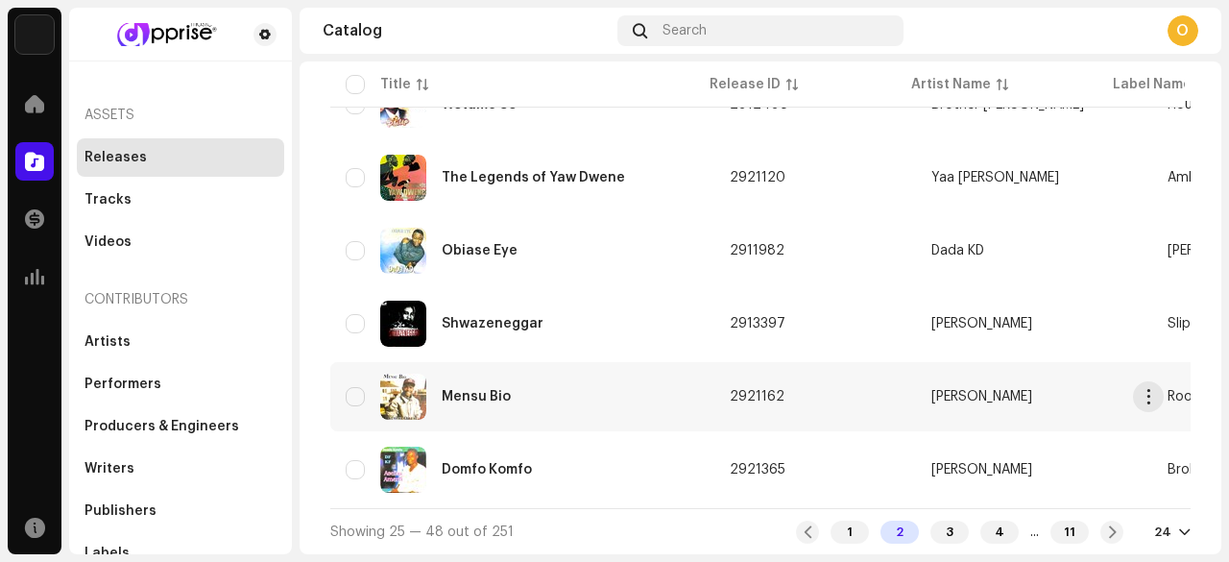
click at [491, 393] on div "Mensu Bio" at bounding box center [476, 396] width 69 height 13
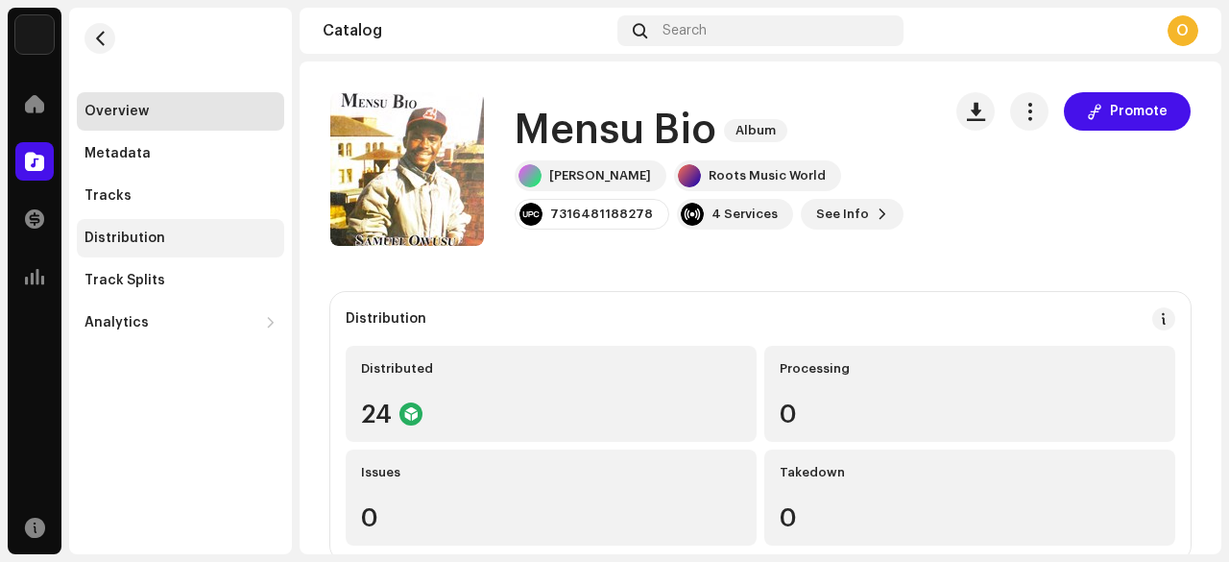
click at [146, 241] on div "Distribution" at bounding box center [125, 237] width 81 height 15
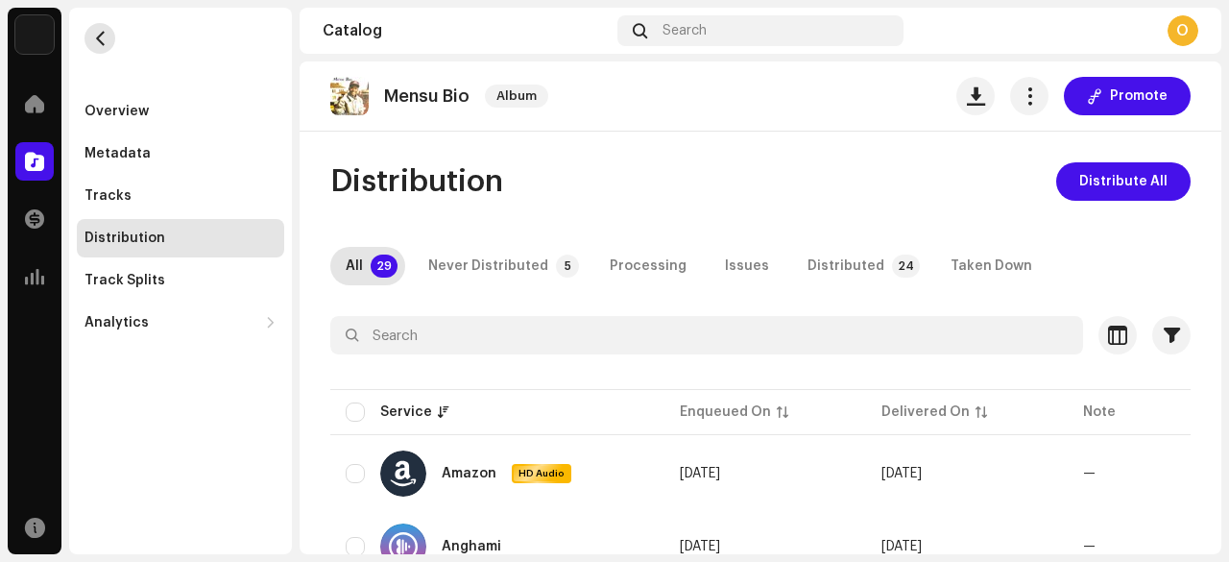
click at [100, 44] on span "button" at bounding box center [100, 38] width 14 height 15
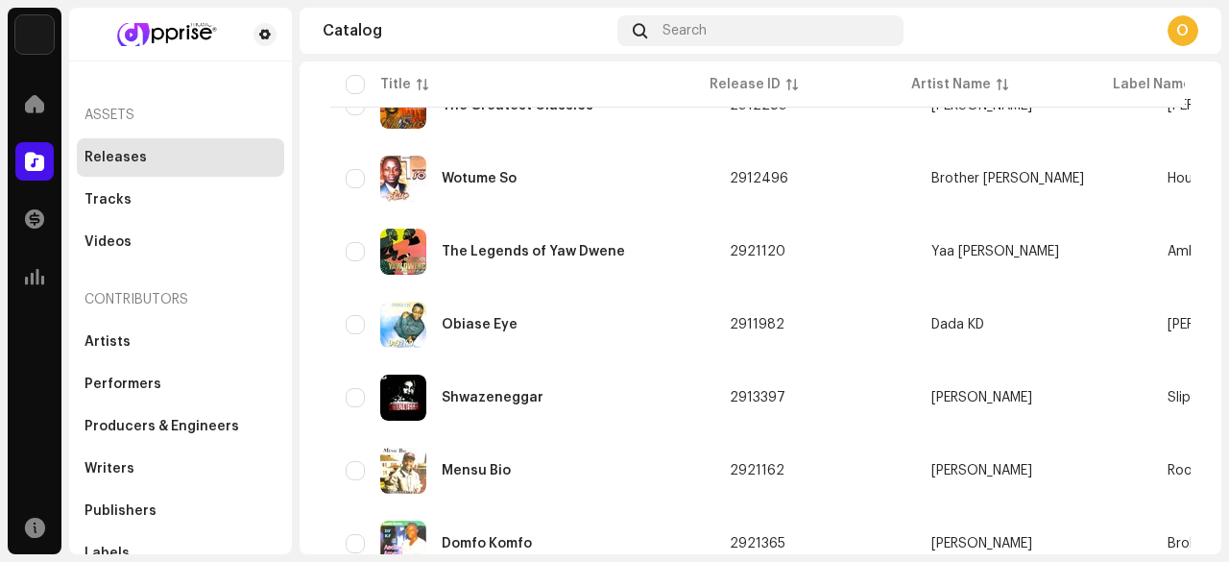
scroll to position [1556, 0]
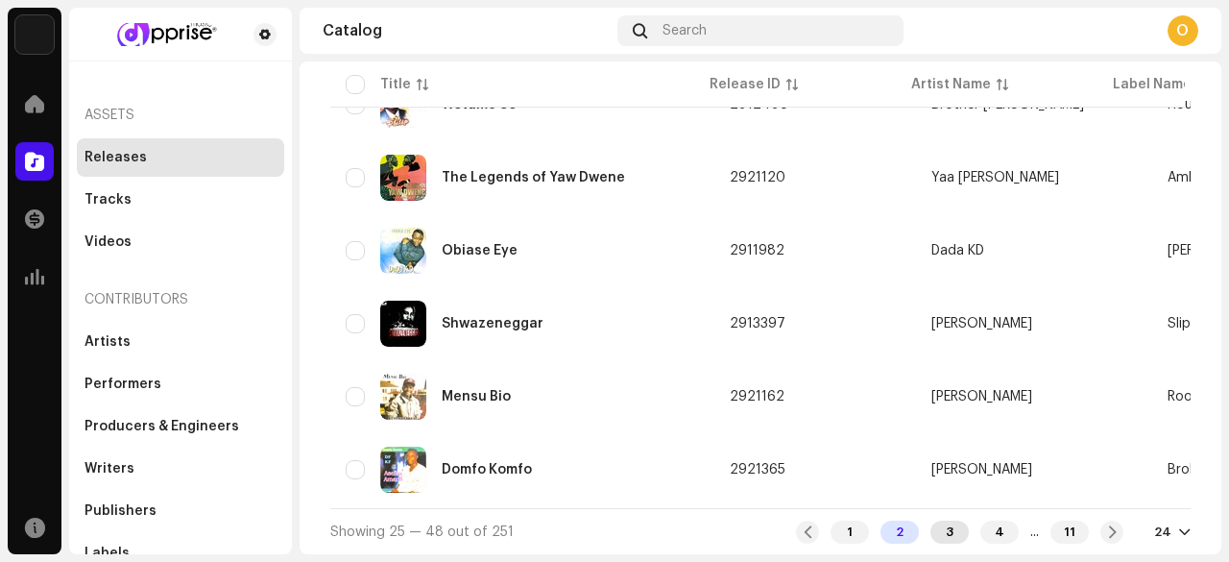
click at [931, 523] on div "3" at bounding box center [950, 532] width 38 height 23
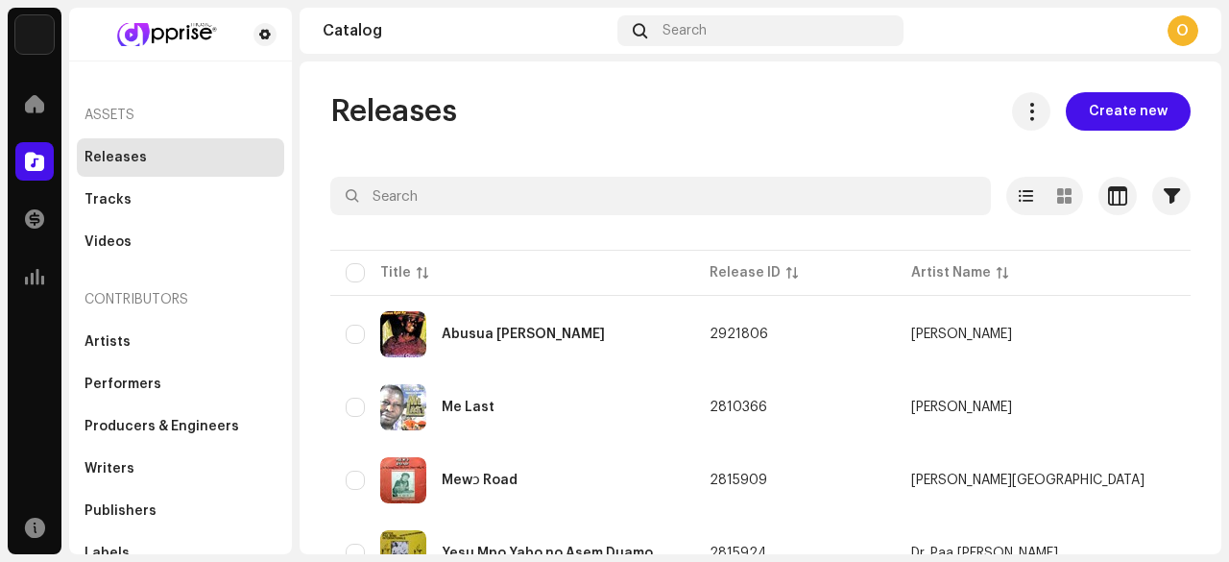
click at [191, 307] on div "Contributors" at bounding box center [180, 300] width 207 height 46
click at [121, 203] on div "Tracks" at bounding box center [108, 199] width 47 height 15
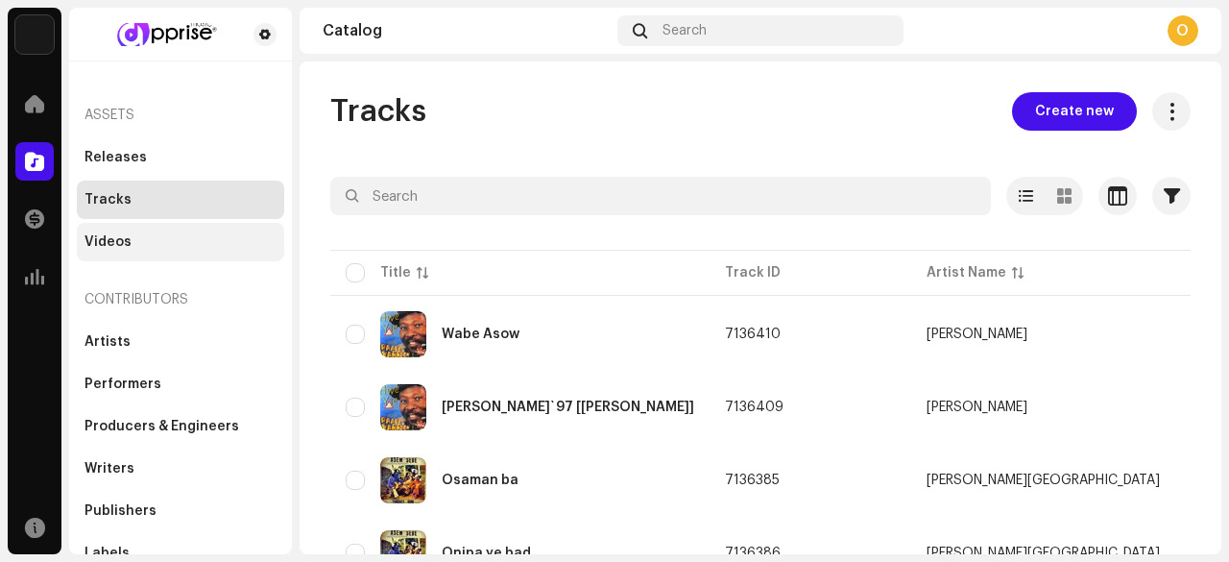
click at [128, 242] on div "Videos" at bounding box center [108, 241] width 47 height 15
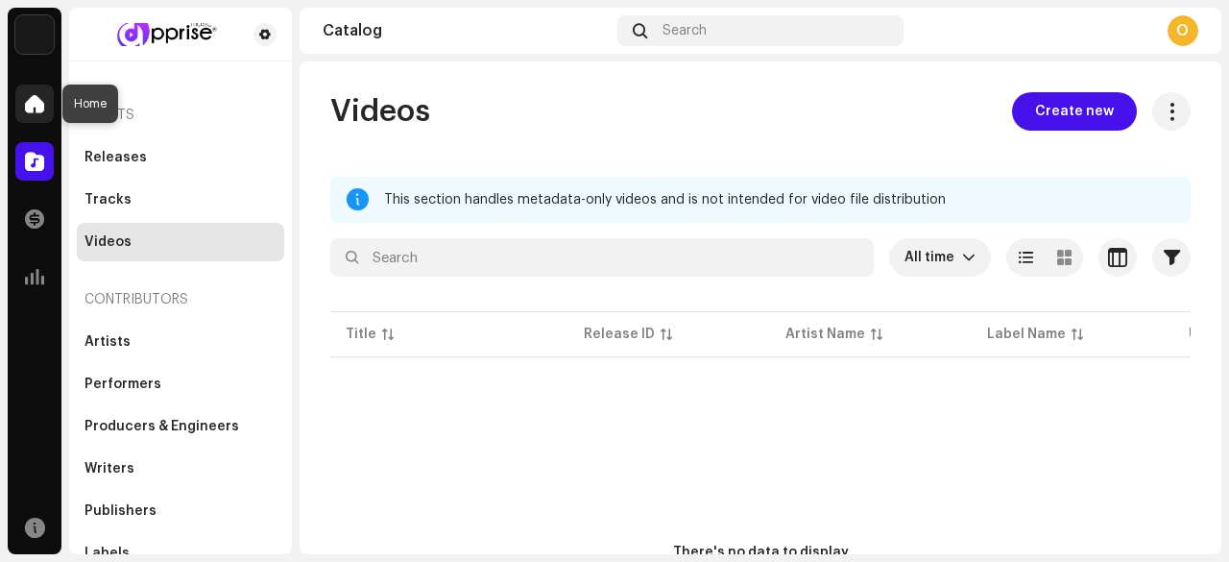
click at [40, 102] on span at bounding box center [34, 103] width 19 height 15
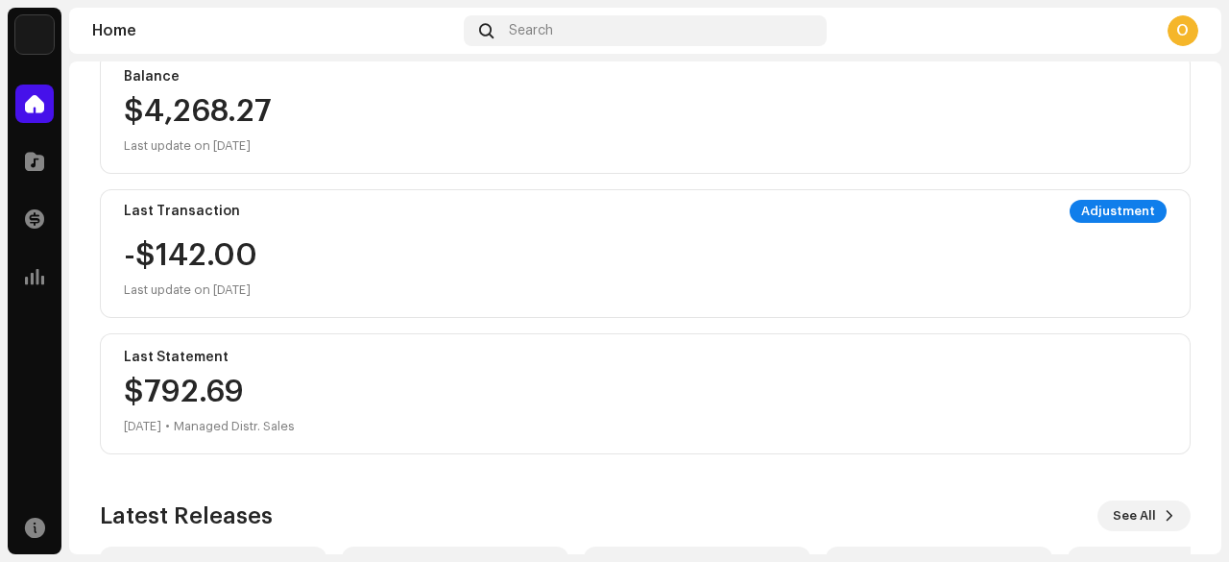
scroll to position [528, 0]
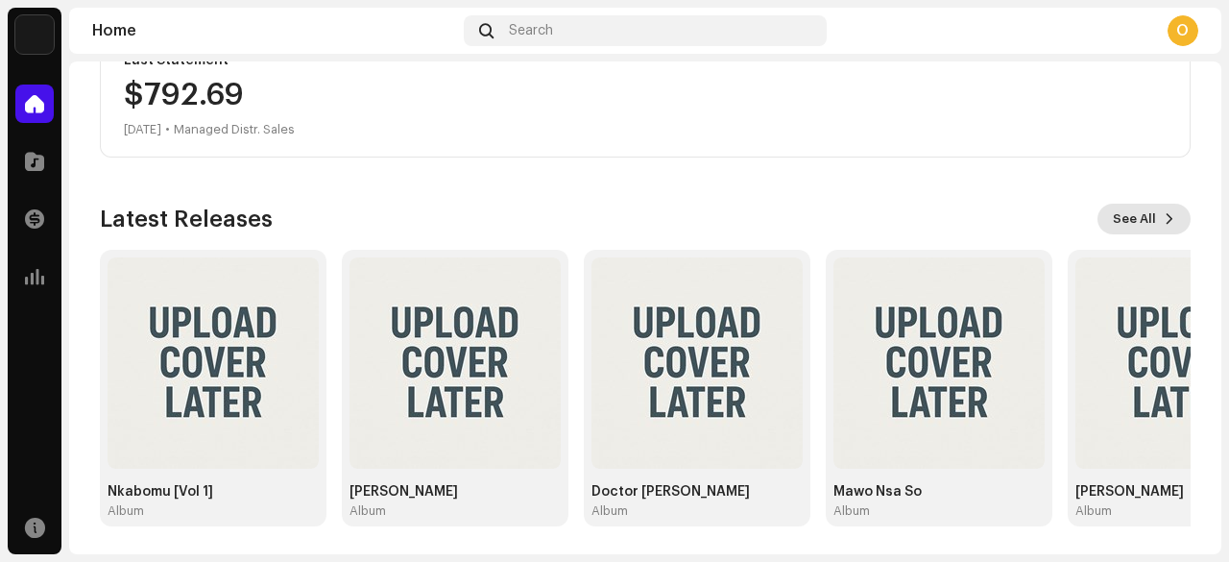
click at [1164, 218] on span at bounding box center [1170, 218] width 12 height 15
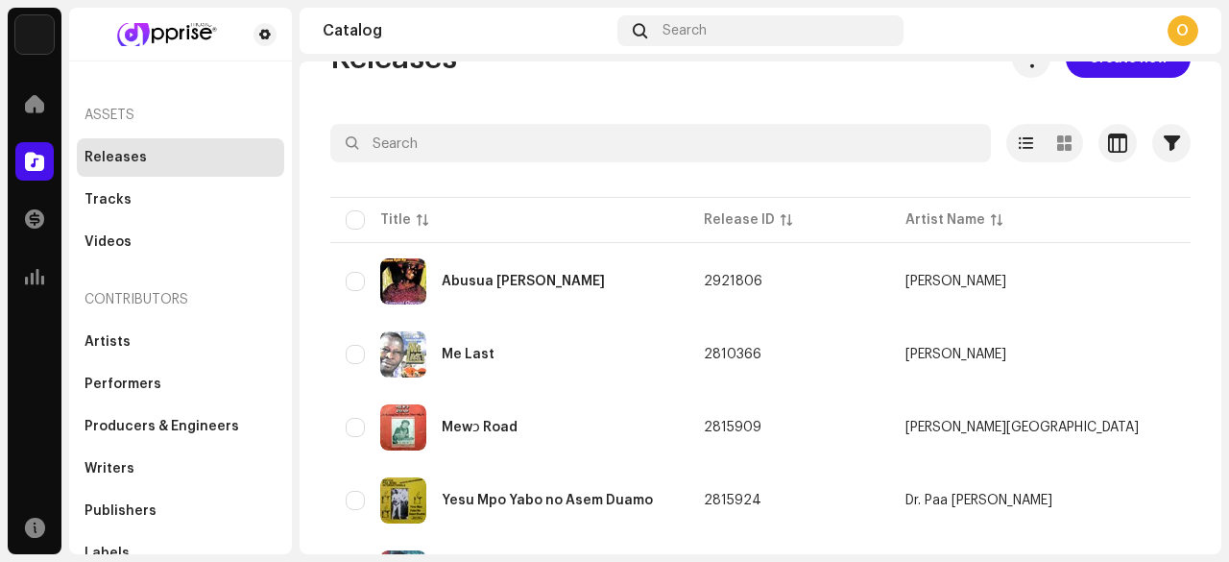
scroll to position [52, 0]
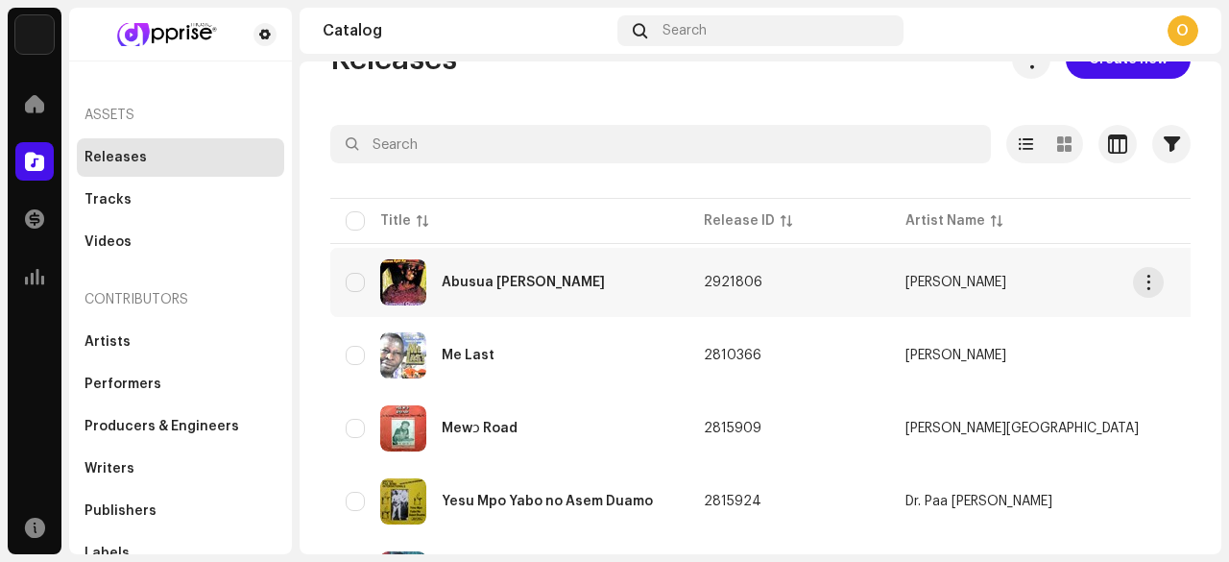
click at [422, 279] on img at bounding box center [403, 282] width 46 height 46
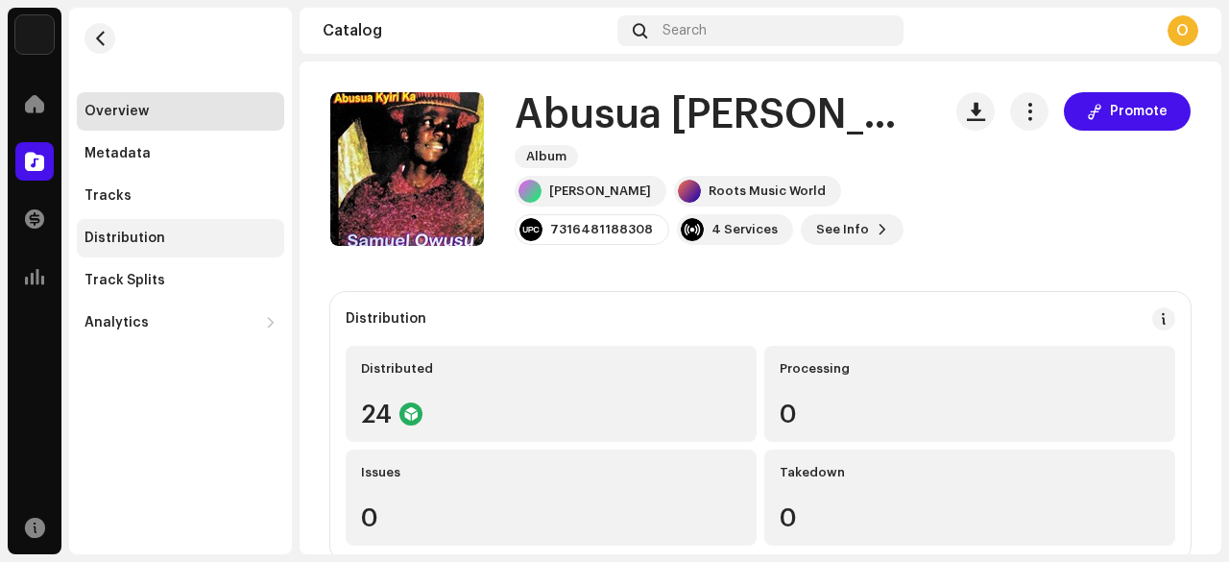
click at [152, 238] on div "Distribution" at bounding box center [125, 237] width 81 height 15
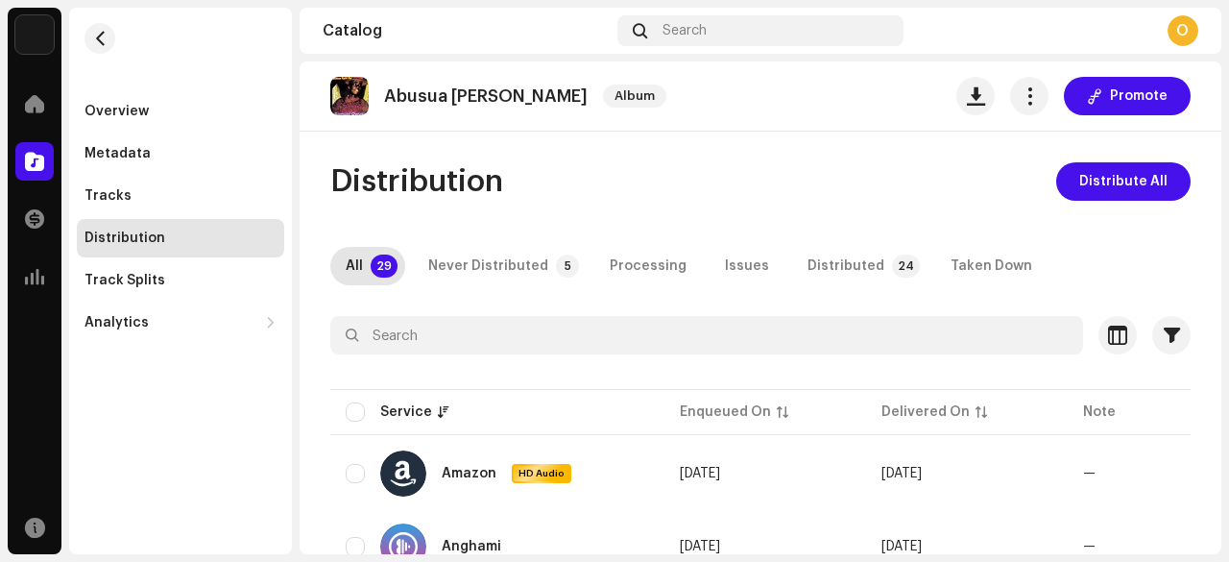
click at [246, 57] on div "Overview Metadata Tracks Distribution Track Splits Analytics Consumption Engage…" at bounding box center [180, 175] width 223 height 334
click at [102, 37] on span "button" at bounding box center [100, 38] width 14 height 15
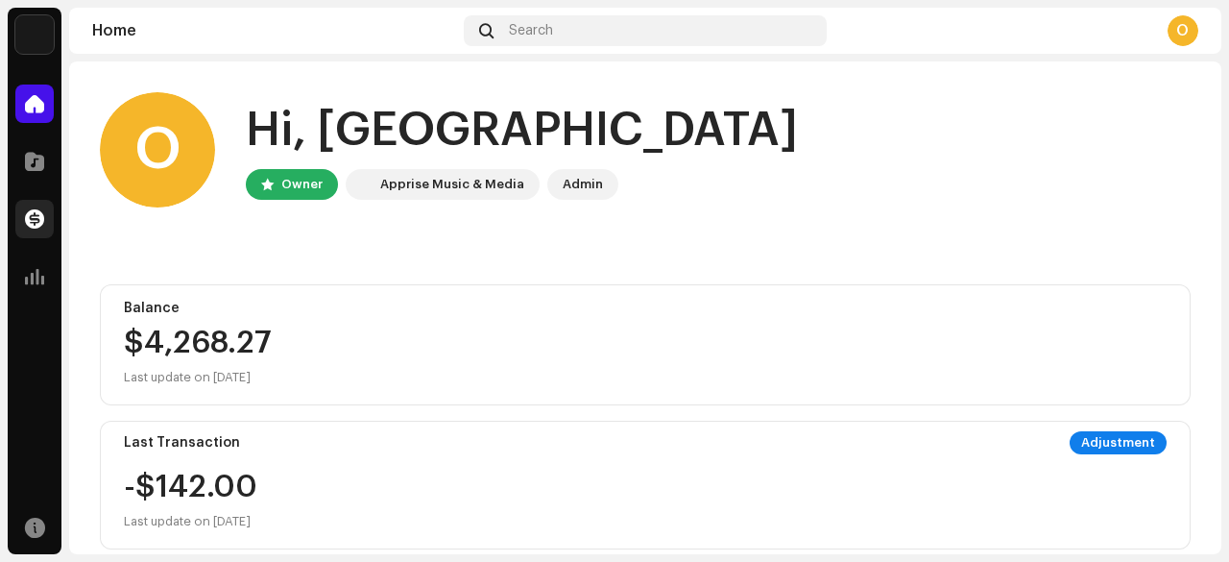
click at [36, 217] on span at bounding box center [34, 218] width 19 height 15
click at [1176, 25] on div "O" at bounding box center [1183, 30] width 31 height 31
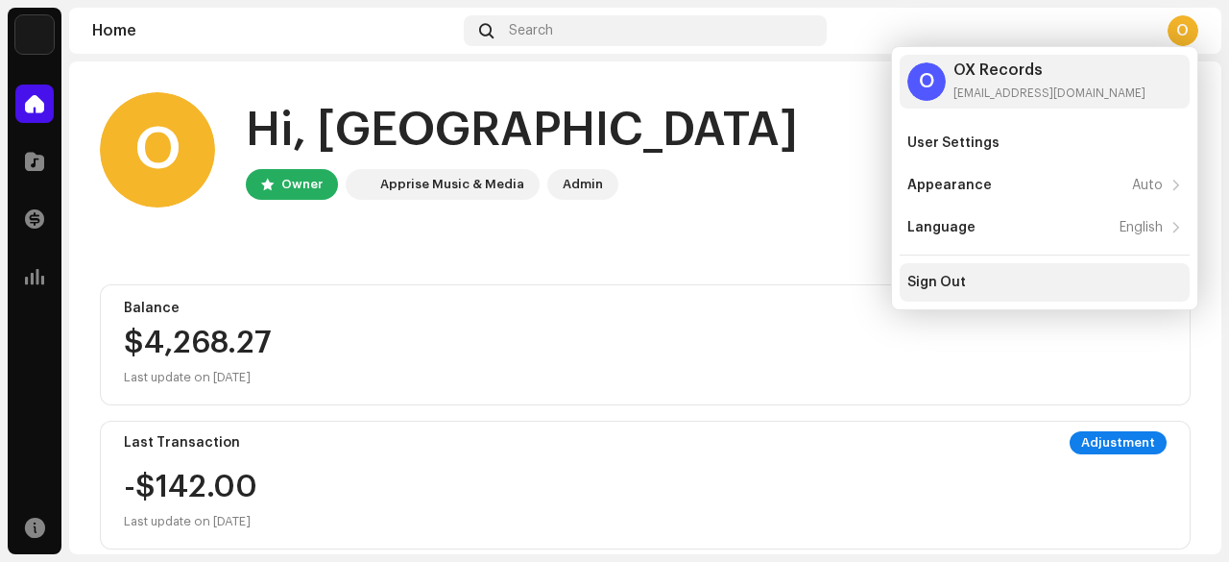
click at [936, 279] on div "Sign Out" at bounding box center [937, 282] width 59 height 15
